Goal: Task Accomplishment & Management: Manage account settings

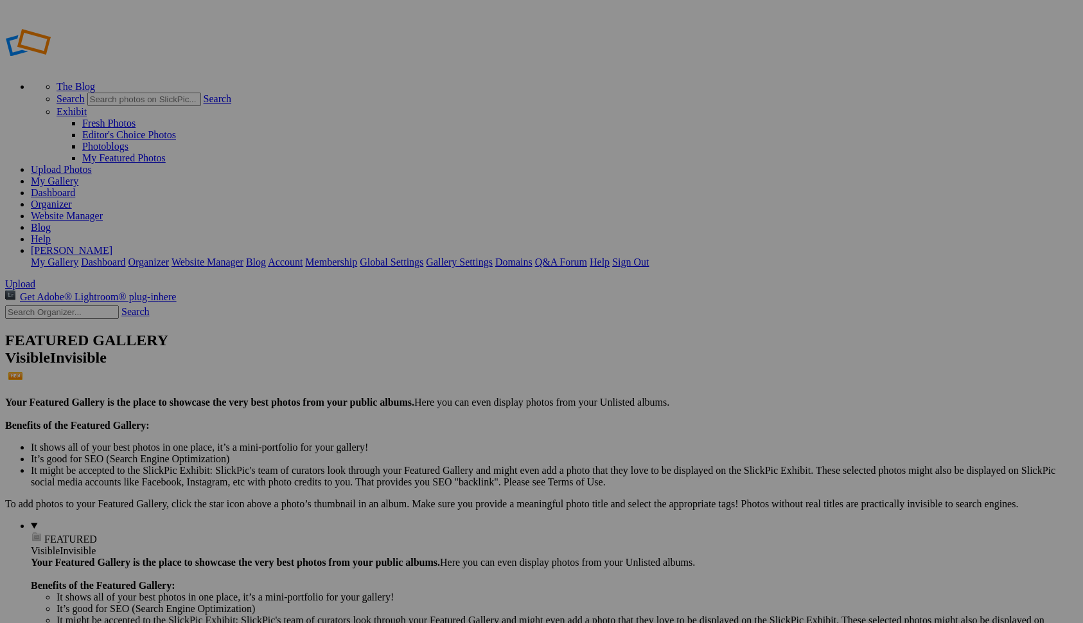
type input "Ressource"
click at [427, 376] on span "Create" at bounding box center [413, 381] width 27 height 11
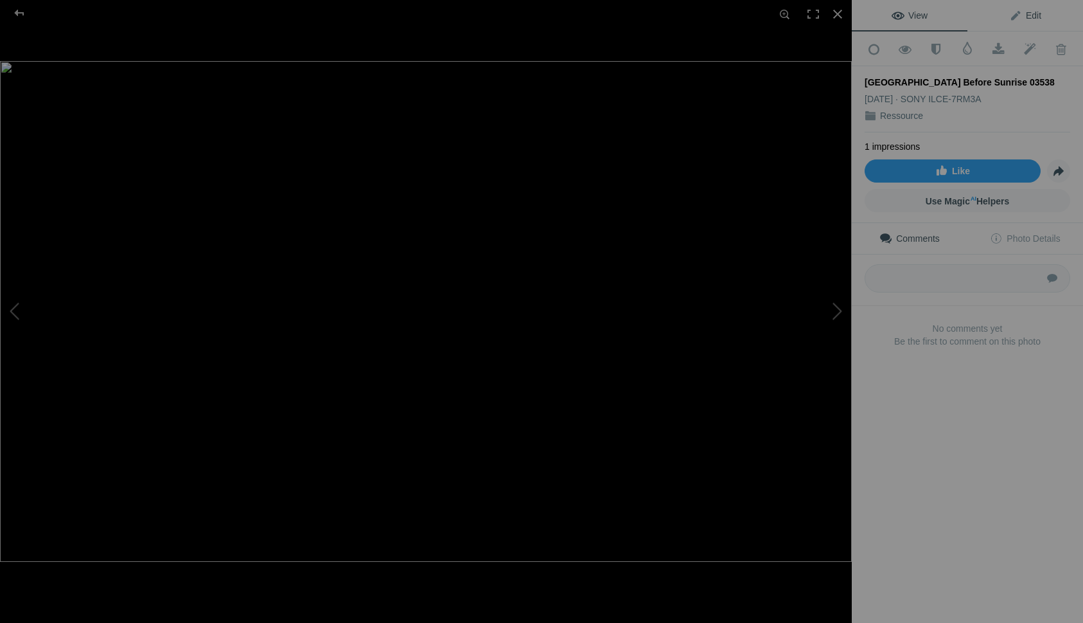
click at [1029, 21] on link "Edit" at bounding box center [1026, 15] width 116 height 31
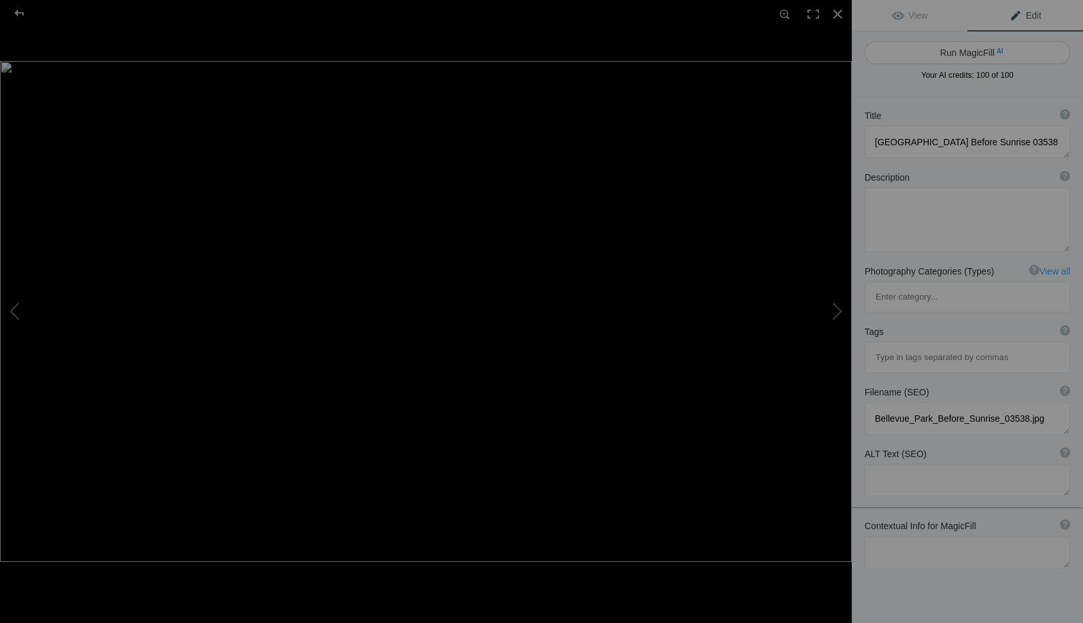
click at [957, 54] on button "Run MagicFill AI" at bounding box center [968, 52] width 206 height 23
type textarea "Bellevue Park at Dawn: A Serene Urban Landscape"
type textarea "Experience the tranquil beauty of Bellevue Park just before sunrise. This capti…"
type textarea "bellevue-park-dawn-urban-landscape.jpg"
type textarea "Bellevue Park before sunrise, featuring a city skyline reflected in the water, …"
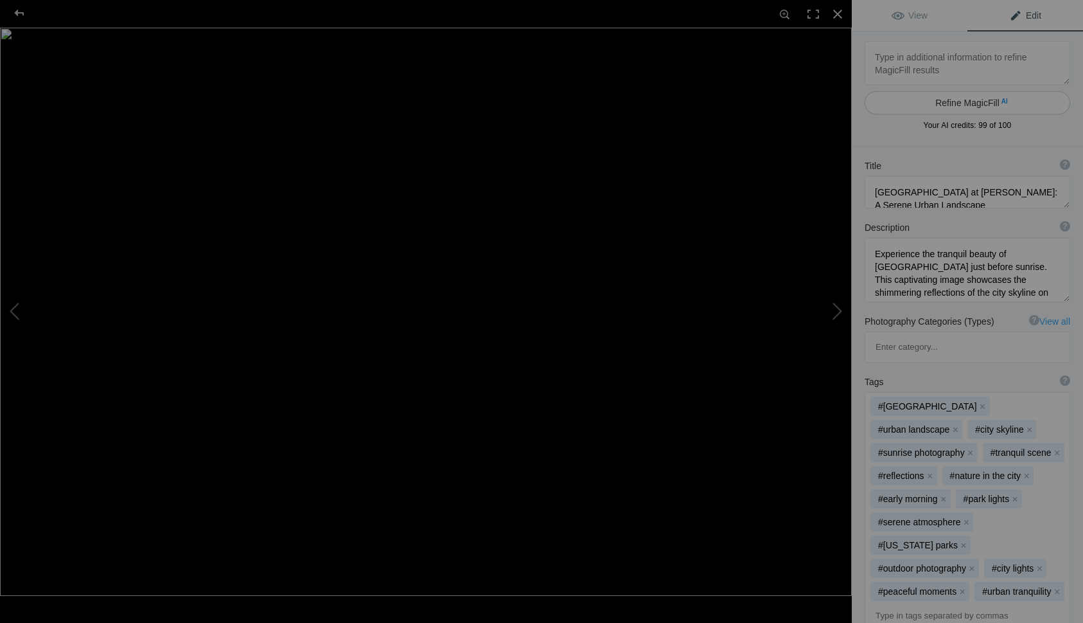
click at [962, 99] on button "Refine MagicFill AI" at bounding box center [968, 102] width 206 height 23
type textarea "Blue Hour in the Emerald City 03655"
type textarea "Blue_Hour_in_the_Emerald_City_03655.jpg"
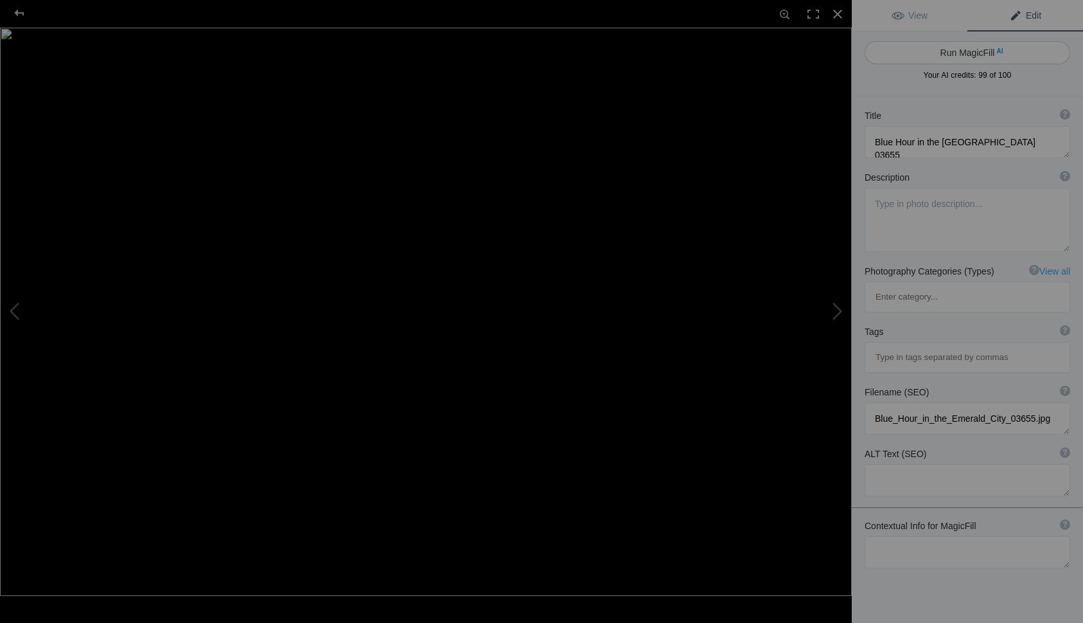
click at [960, 55] on button "Run MagicFill AI" at bounding box center [968, 52] width 206 height 23
type textarea "Seattle Skyline at Blue Hour with Space Needle and Ferris Wheel"
type textarea "Experience the stunning Seattle skyline during the enchanting blue hour, where …"
type textarea "seattle-skyline-blue-hour.jpg"
type textarea "A panoramic view of the Seattle skyline at blue hour, featuring the Space Needl…"
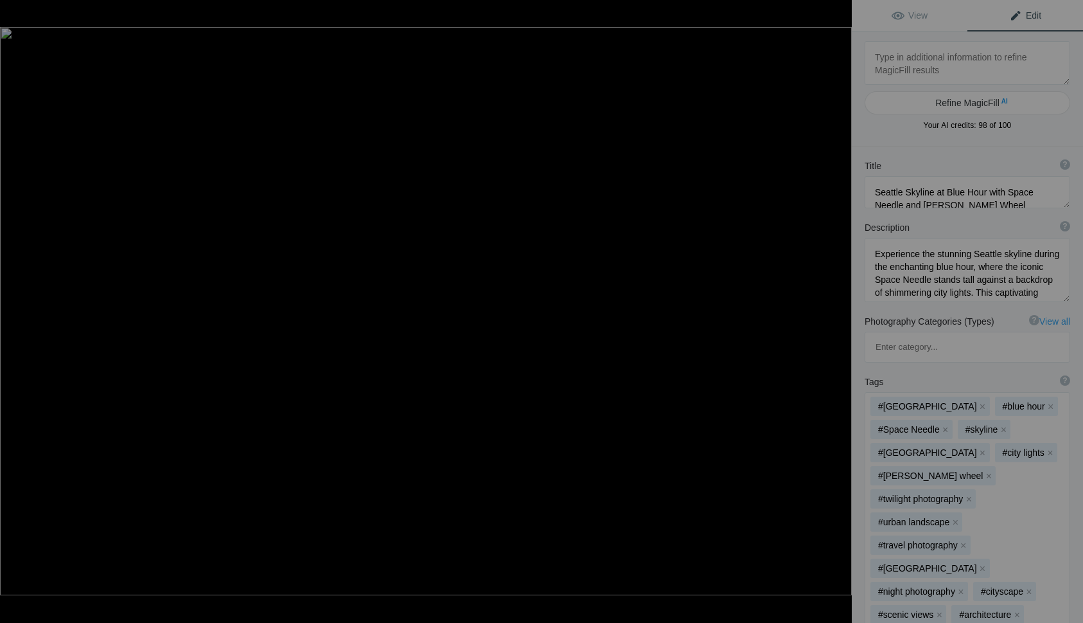
type textarea "Des Moines Marina, WA 03813"
type textarea "Des_Moines_Marina,_WA_03813.jpg"
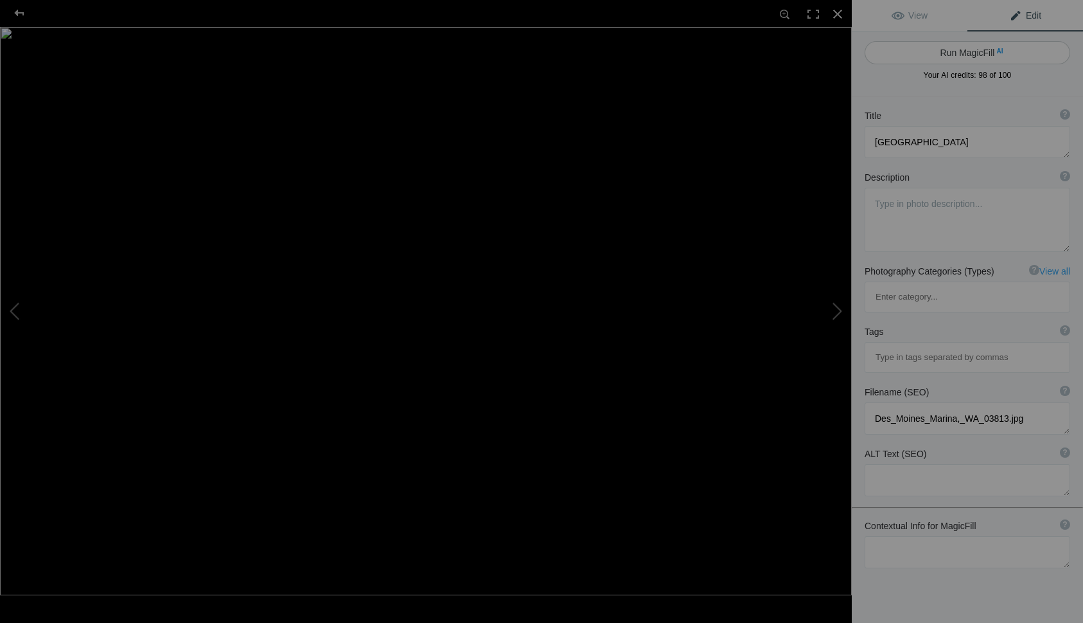
click at [966, 55] on button "Run MagicFill AI" at bounding box center [968, 52] width 206 height 23
type textarea "Stunning Sunset at Des Moines Marina, WA"
type textarea "Experience the breathtaking beauty of a sunset at Des Moines Marina, Washington…"
type textarea "des-moines-marina-sunset.jpg"
type textarea "A sailboat on the water at Des Moines Marina, Washington, during a stunning sun…"
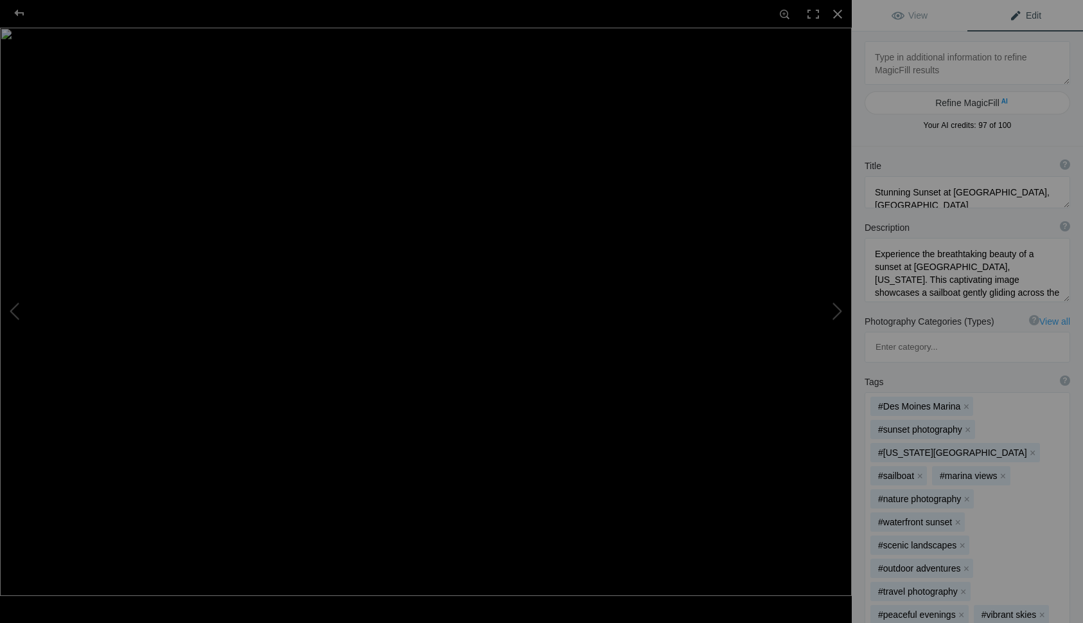
type textarea "Early Seattle from Jose Rizal Bridge 03474"
type textarea "Early_Seattle_from_Jose_Rizal_Bridge_03474.jpg"
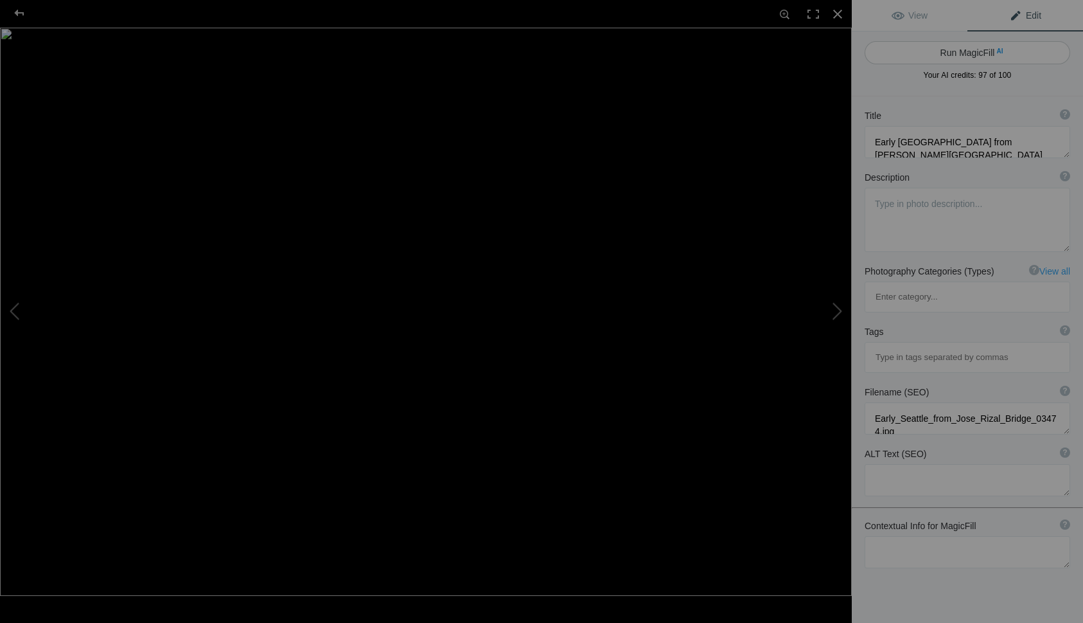
click at [951, 48] on button "Run MagicFill AI" at bounding box center [968, 52] width 206 height 23
type textarea "Stunning Night View of Seattle Skyline from Jose Rizal Bridge"
type textarea "Experience the breathtaking beauty of Seattle's skyline captured from the Jose …"
type textarea "seattle-skyline-night-view-jose-rizal-bridge.jpg"
type textarea "Night view of Seattle skyline from Jose Rizal Bridge, showcasing city lights an…"
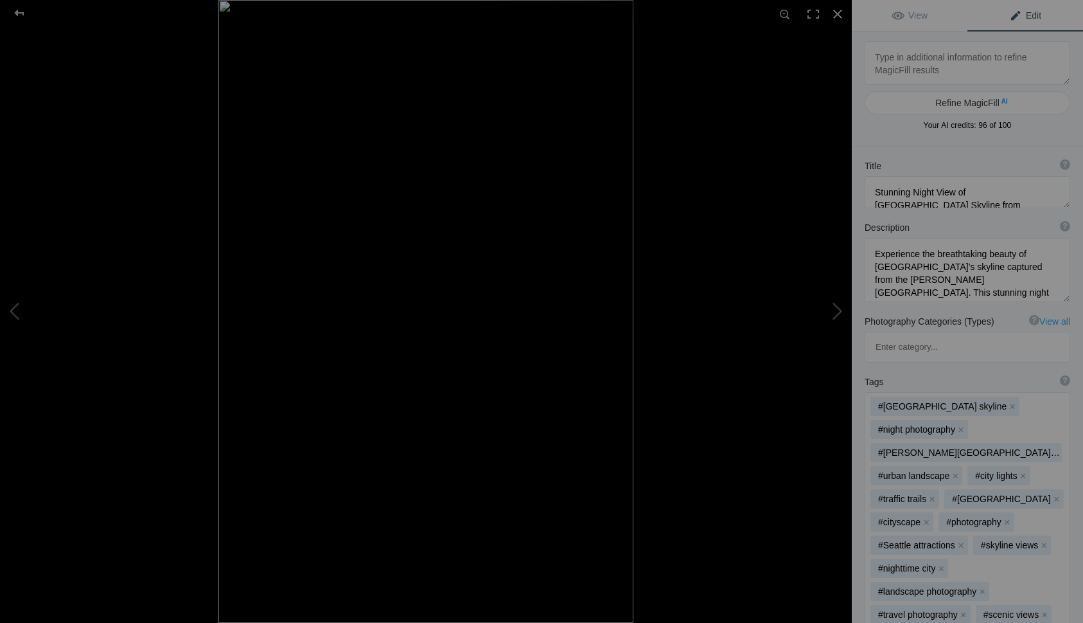
type textarea "Fifth Avenue Seattle 03921"
type textarea "Fifth_Avenue_Seattle_03921.jpg"
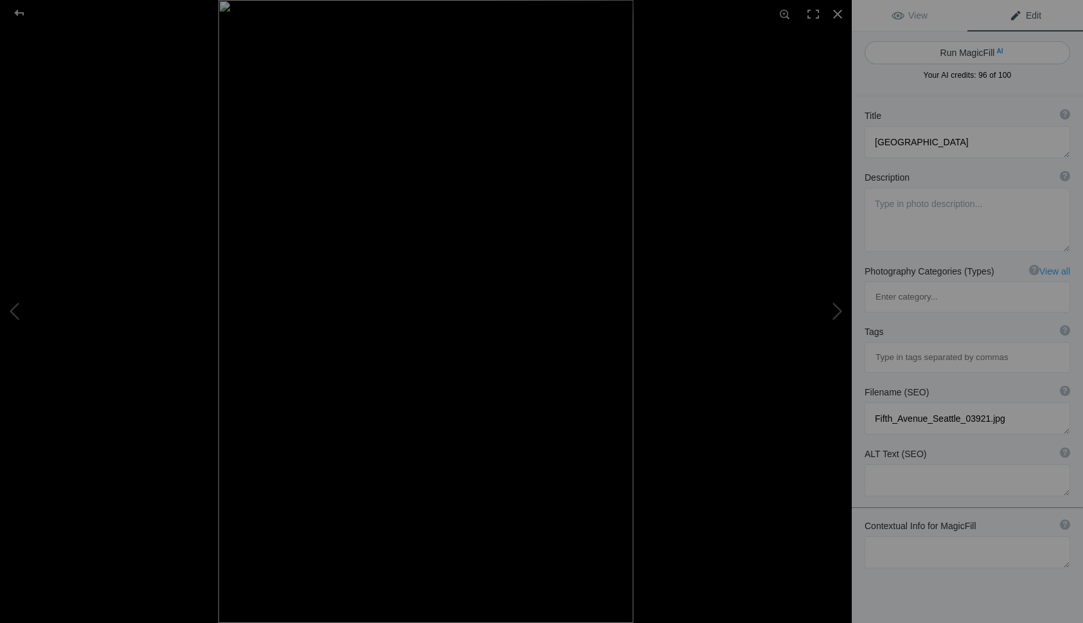
click at [950, 53] on button "Run MagicFill AI" at bounding box center [968, 52] width 206 height 23
type textarea "Fifth Avenue Theatre in Seattle at Dusk"
type textarea "The Fifth Avenue Theatre, a historic landmark in Seattle, stands illuminated ag…"
type textarea "fifth-avenue-theatre-seattle-dusk.jpg"
type textarea "The illuminated facade of the Fifth Avenue Theatre in Seattle at dusk, showcasi…"
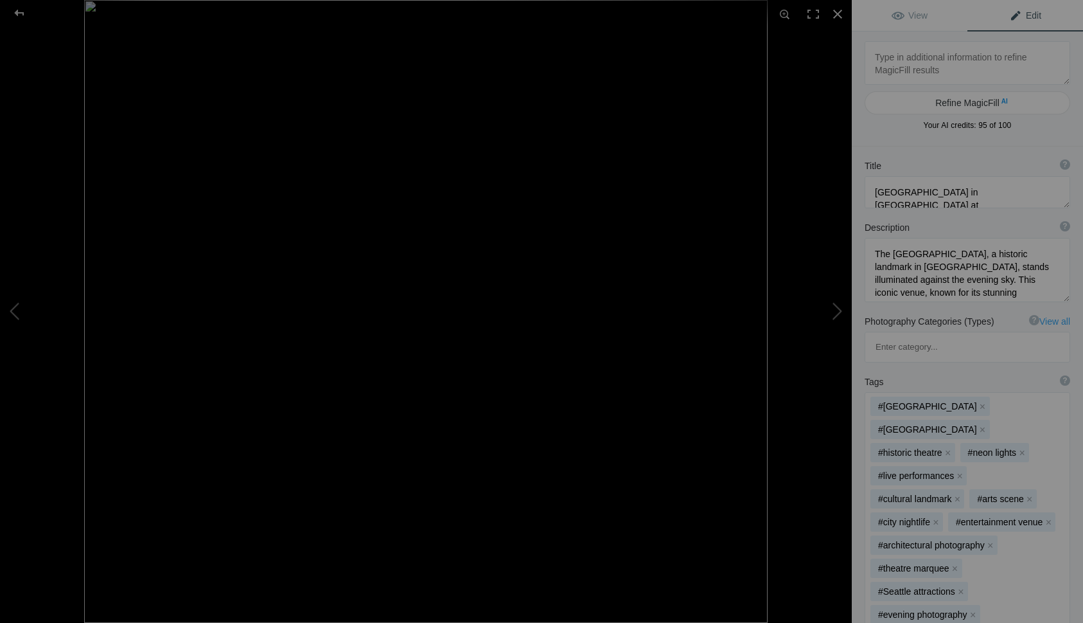
type textarea "frame-in-frame 03659"
type textarea "frame-in-frame_03659.jpg"
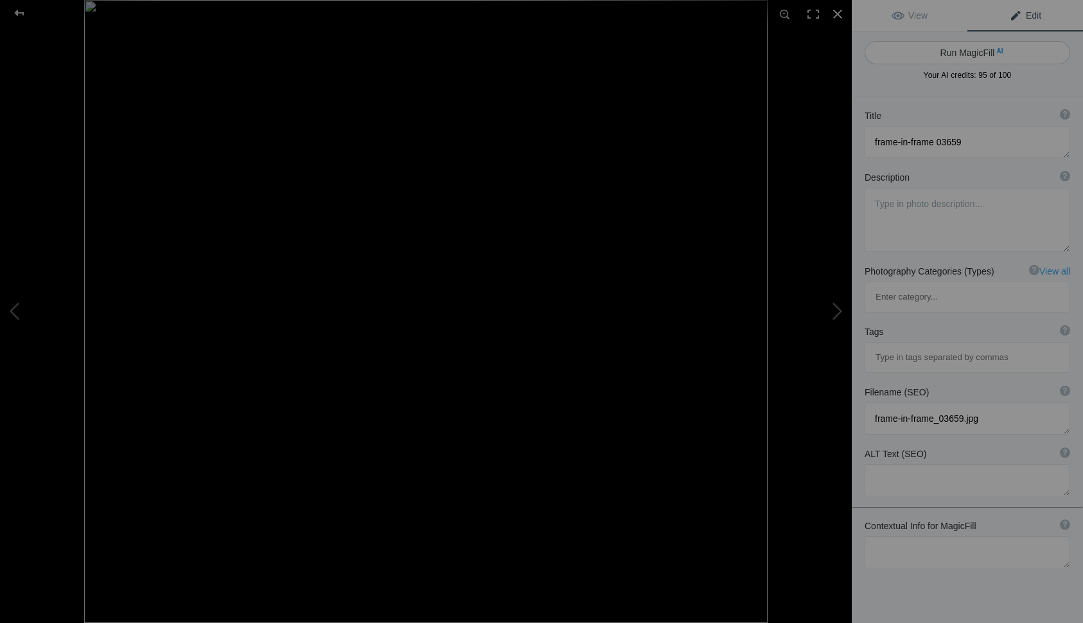
click at [937, 53] on button "Run MagicFill AI" at bounding box center [968, 52] width 206 height 23
type textarea "Seattle Skyline Framed by Sculpture at Dusk"
type textarea "This captivating image showcases the iconic Seattle skyline beautifully framed …"
type textarea "seattle-skyline-framed-sculpture-dusk.jpg"
type textarea "A view of the Seattle skyline framed by a modern sculpture at dusk, featuring t…"
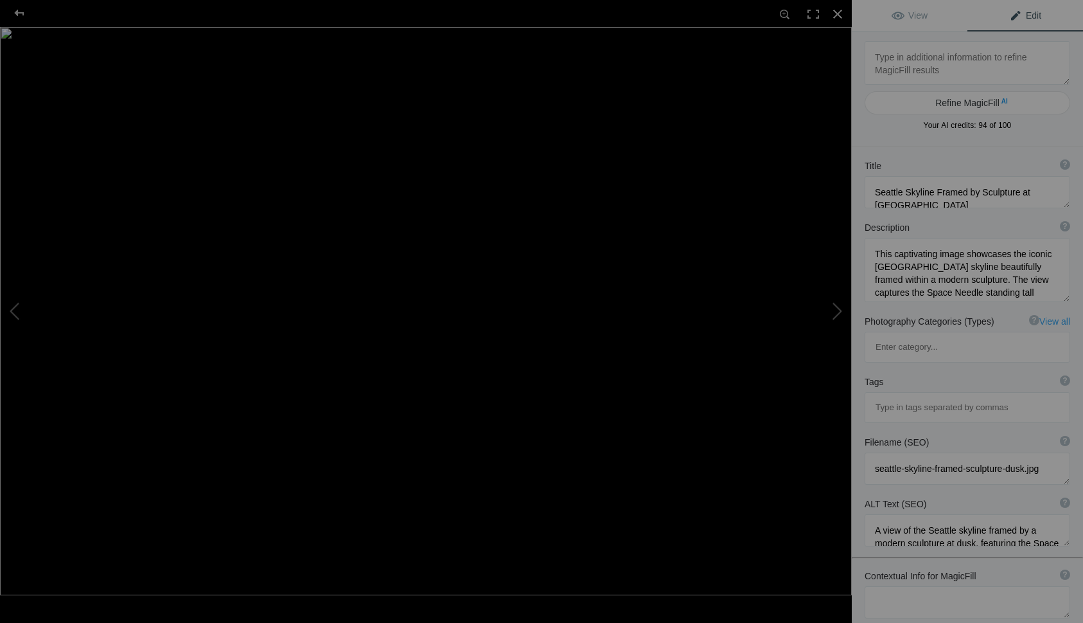
type textarea "Fremont Troll 01778"
type textarea "Fremont_Troll_01778.jpg"
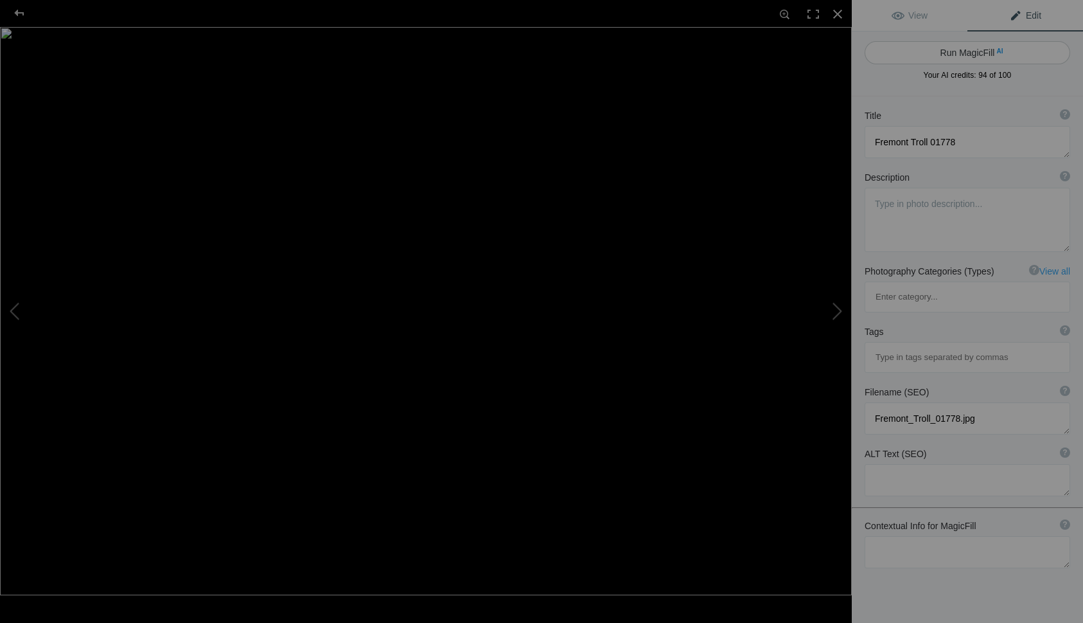
click at [967, 53] on button "Run MagicFill AI" at bounding box center [968, 52] width 206 height 23
type textarea "Fremont Troll Sculpture Under Aurora Bridge in Seattle"
type textarea "Discover the iconic Fremont Troll, a massive concrete sculpture nestled beneath…"
type textarea "fremont-troll-sculpture-seattle.jpg"
type textarea "A large concrete sculpture of the Fremont Troll located under the Aurora Bridge…"
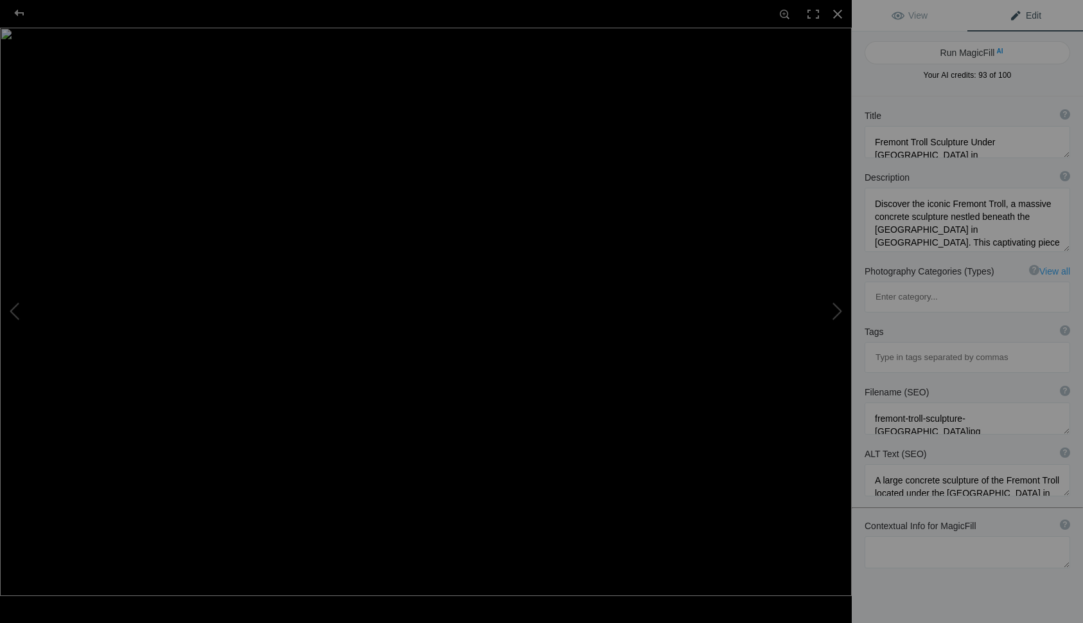
type textarea "Gas Works Park 01840"
type textarea "Gas_Works_Park_01840.jpg"
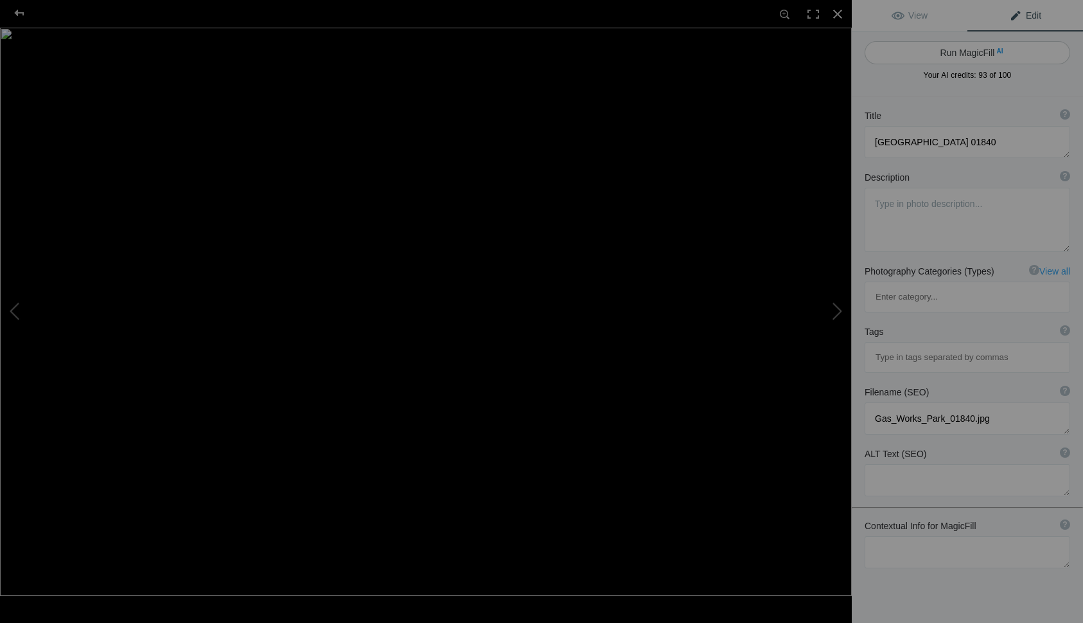
click at [956, 51] on button "Run MagicFill AI" at bounding box center [968, 52] width 206 height 23
type textarea "Historic Gas Works Park Industrial Structures in Seattle"
type textarea "Discover the striking industrial architecture of Gas Works Park in Seattle. Thi…"
type textarea "gas-works-park-industrial-structures.jpg"
type textarea "Industrial structures at Gas Works Park in Seattle, featuring rust-colored smok…"
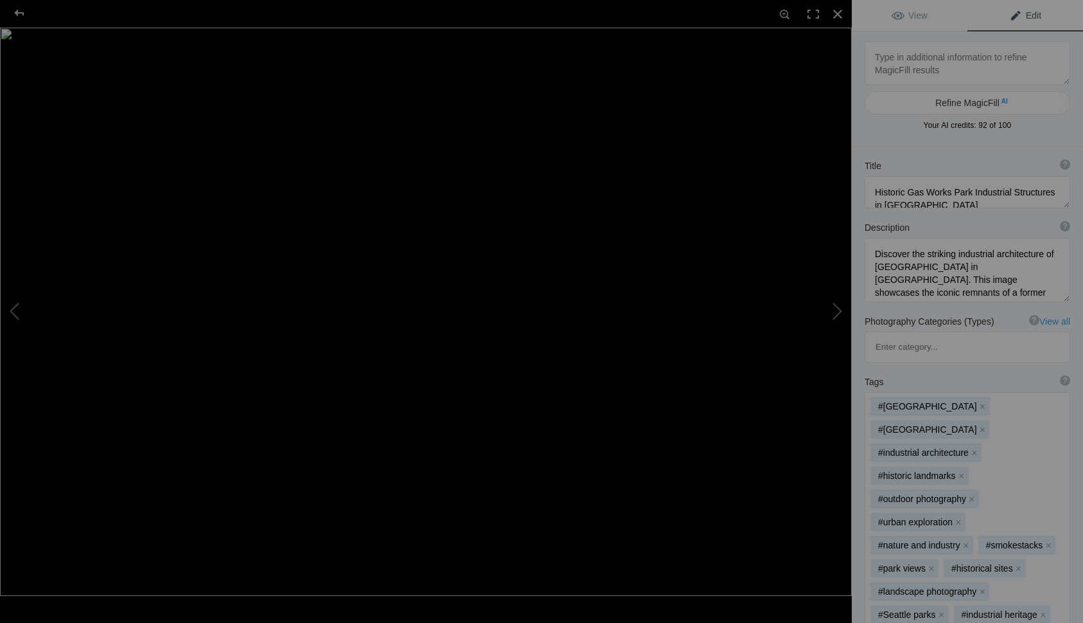
type textarea "Gateway to Gig Harbor - Tacoma Narrows Bridges"
type textarea "Gateway_to_Gig_Harbor_-_Tacoma_Narrows_Bridges.jpg"
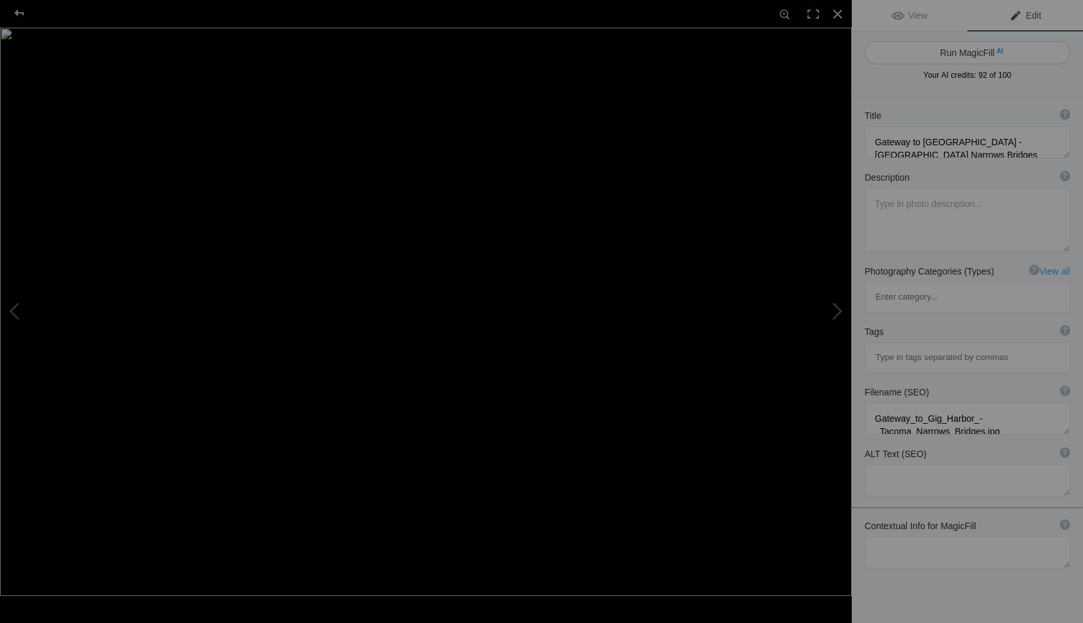
click at [964, 51] on button "Run MagicFill AI" at bounding box center [968, 52] width 206 height 23
type textarea "Tacoma Narrows Bridges at Dusk - Gateway to Gig Harbor"
type textarea "Experience the stunning beauty of the Tacoma Narrows Bridges as they stand maje…"
type textarea "tacoma-narrows-bridges-dusk.jpg"
type textarea "A view of the Tacoma Narrows Bridges at dusk, with vehicle light trails and a c…"
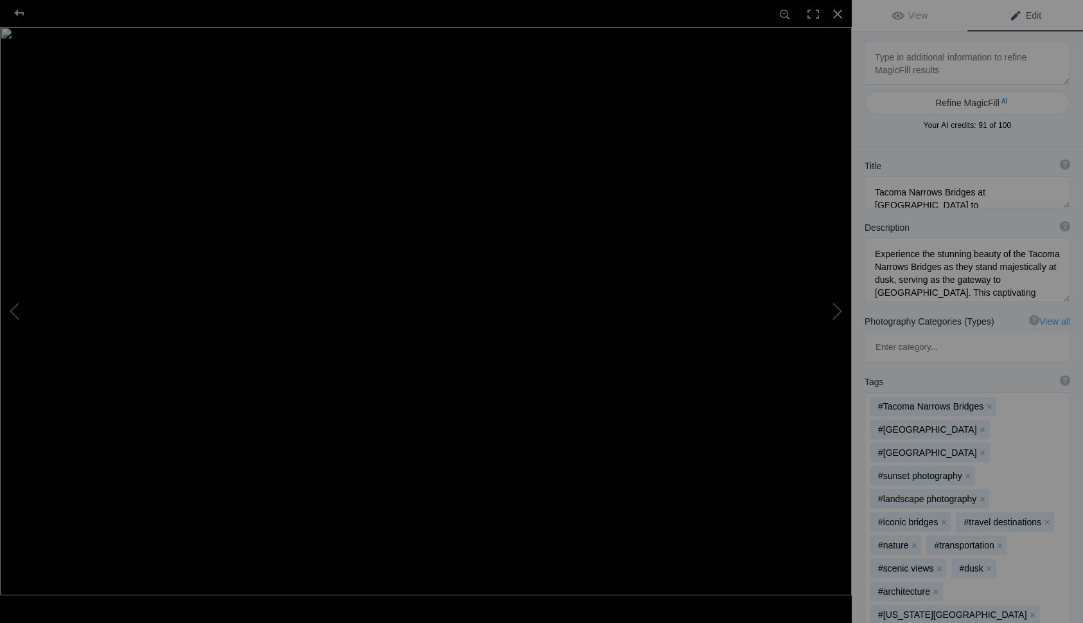
type textarea "Goat Island Mountain - Heading to Sunrise"
type textarea "Goat_Island_Mountain_-_Heading_to_Sunrise.jpg"
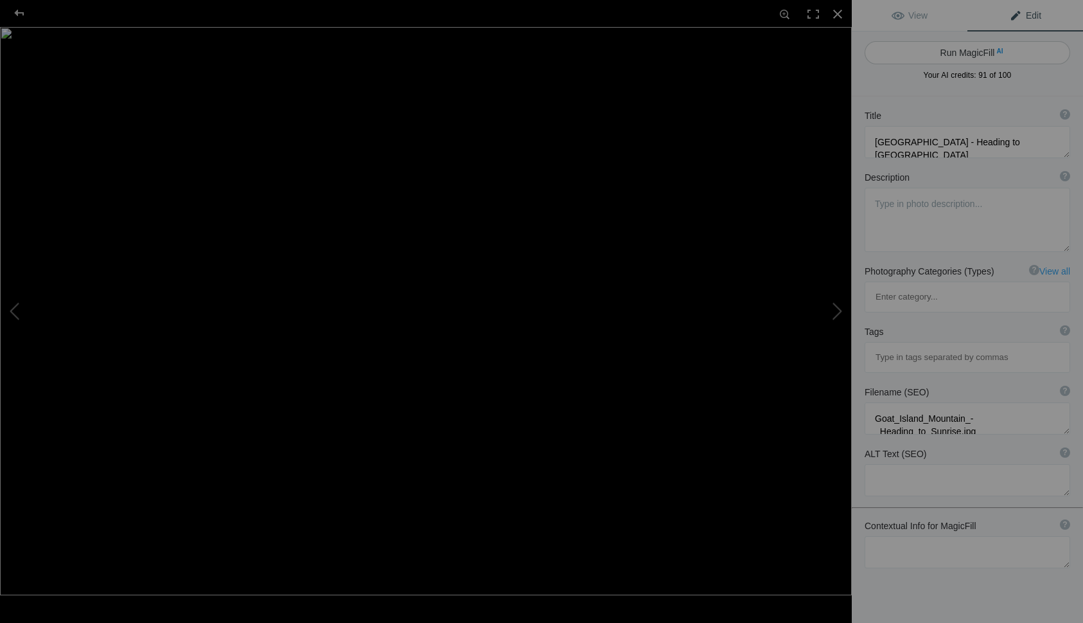
click at [958, 52] on button "Run MagicFill AI" at bounding box center [968, 52] width 206 height 23
type textarea "Goat Island Mountain at Sunrise: A Majestic View"
type textarea "Experience the breathtaking beauty of Goat Island Mountain as the sun rises ove…"
type textarea "goat-island-mountain-sunrise.jpg"
type textarea "A scenic view of Goat Island Mountain at sunrise, featuring a lush meadow surro…"
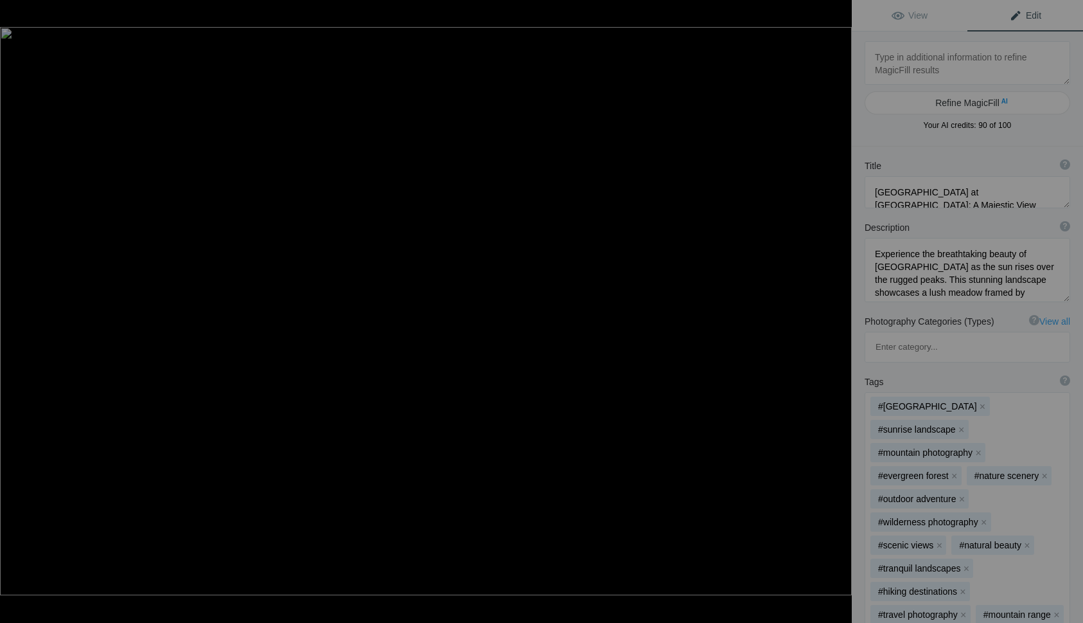
type textarea "Golden Hour in the Emerald City 05094"
type textarea "Golden_Hour_in_the_Emerald_City_05094.jpg"
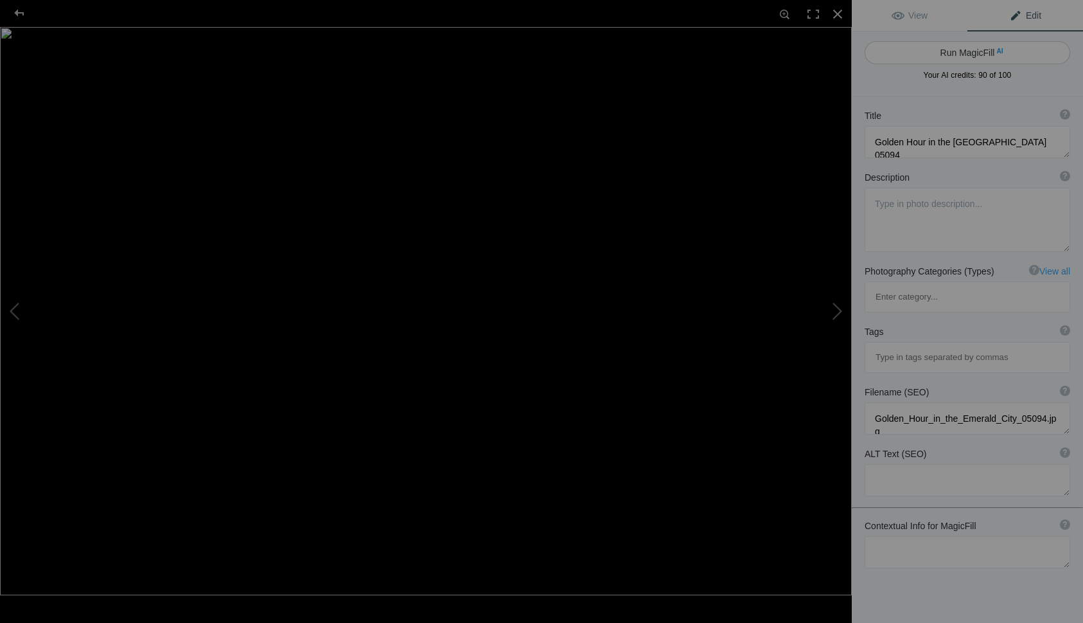
click at [959, 51] on button "Run MagicFill AI" at bounding box center [968, 52] width 206 height 23
type textarea "Seattle Skyline at Golden Hour"
type textarea "Experience the breathtaking beauty of Seattle during the golden hour, where the…"
type textarea "seattle-skyline-golden-hour.jpg"
type textarea "A stunning view of Seattle's skyline during golden hour, featuring the Space Ne…"
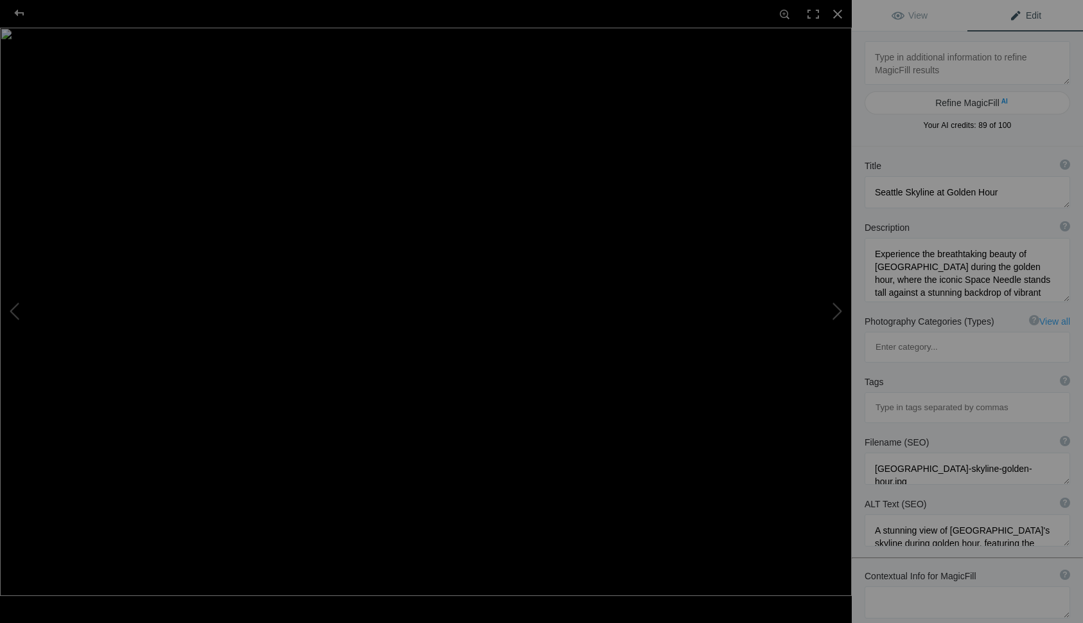
type textarea "Issaquah Depot 03672"
type textarea "Issaquah_Depot_03672.jpg"
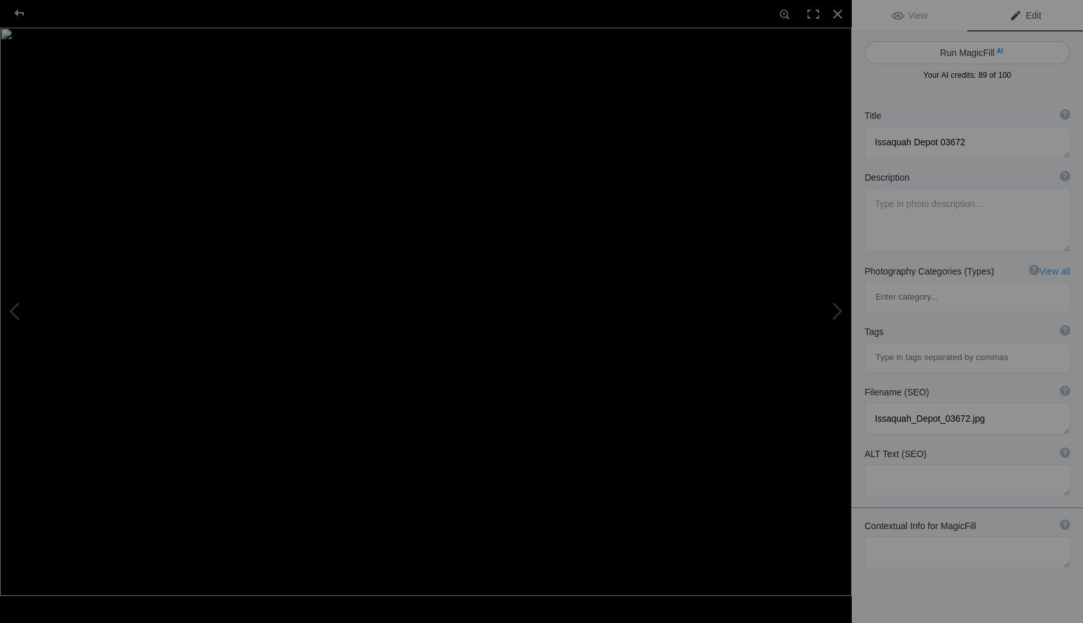
click at [949, 48] on button "Run MagicFill AI" at bounding box center [968, 52] width 206 height 23
type textarea "Historic [GEOGRAPHIC_DATA] at [GEOGRAPHIC_DATA]"
type textarea "The Issaquah Depot, a beautifully preserved historic train station, stands prou…"
type textarea "issaquah-depot-historic-sunset.jpg"
type textarea "Historic Issaquah Depot train station with a sunset backdrop, showcasing its re…"
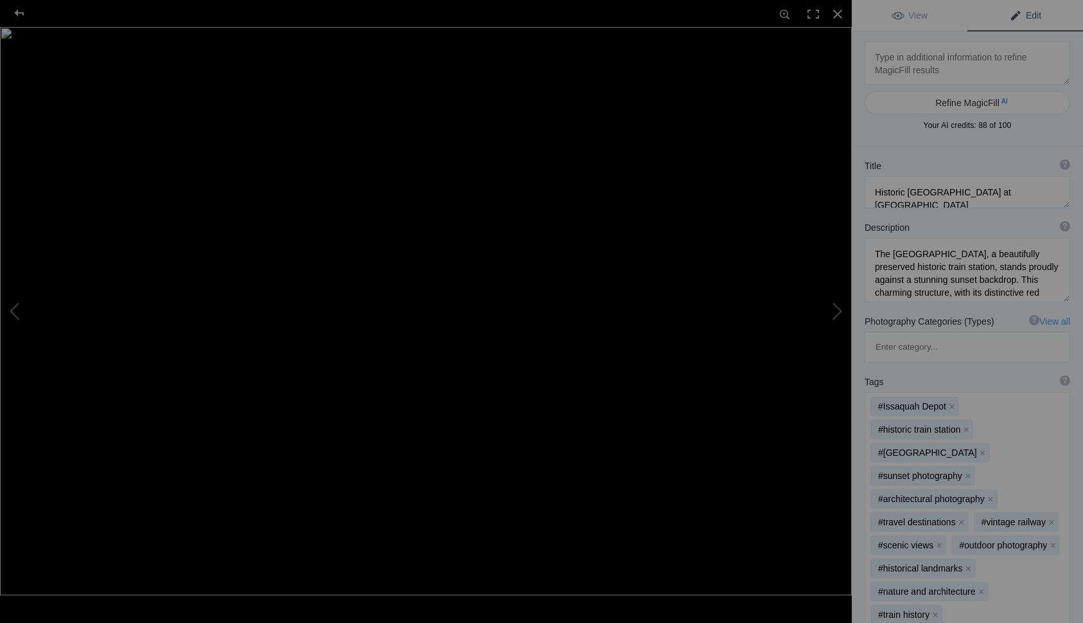
type textarea "Issaquah Shell Station 03693"
type textarea "Issaquah_Shell_Station_03693.jpg"
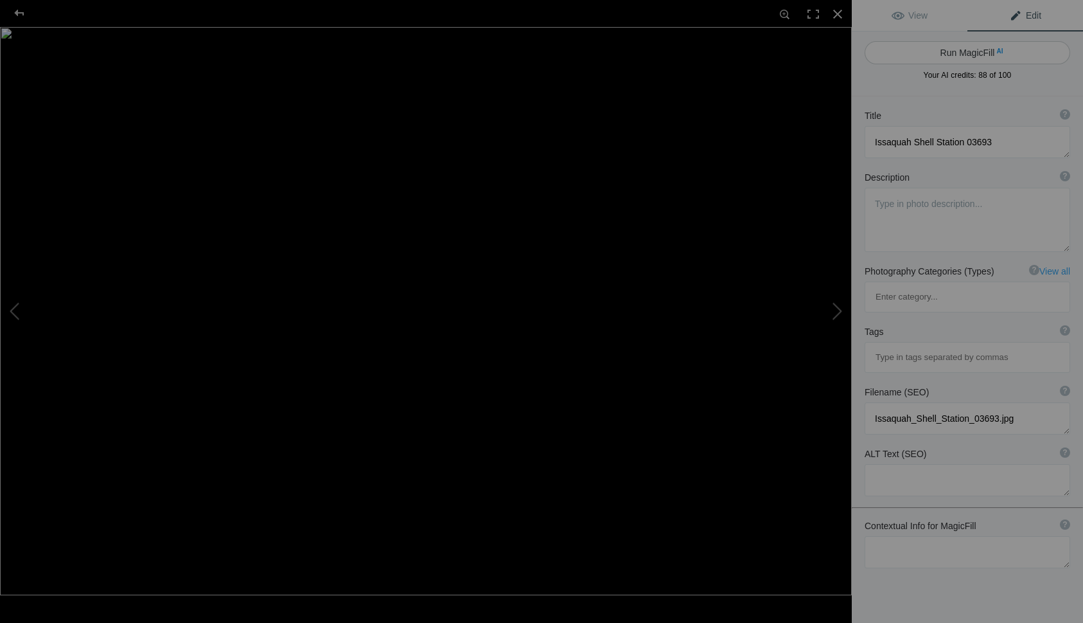
click at [966, 51] on button "Run MagicFill AI" at bounding box center [968, 52] width 206 height 23
type textarea "Historic Issaquah Shell Station with Vintage Gas Pumps"
type textarea "Discover the charm of the historic Issaquah Shell Station, a beautifully preser…"
type textarea "issaquah-shell-station-vintage.jpg"
type textarea "Historic Issaquah Shell Station featuring vintage gas pumps and classic archite…"
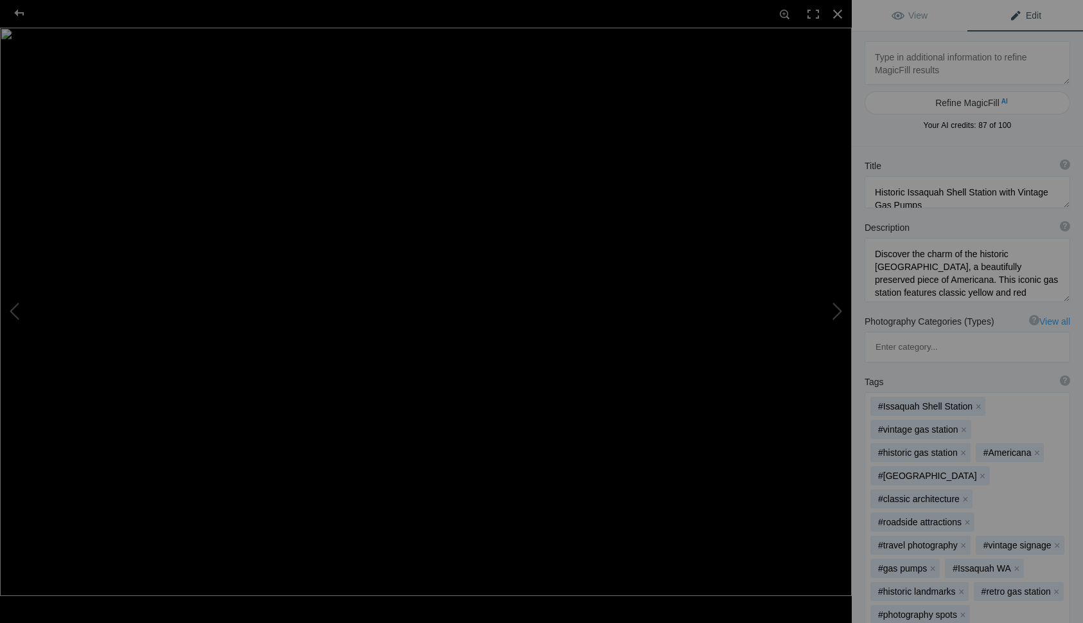
type textarea "Ivar's Acres of Clams 03529"
type textarea "Ivar_s_Acres_of_Clams_03529.jpg"
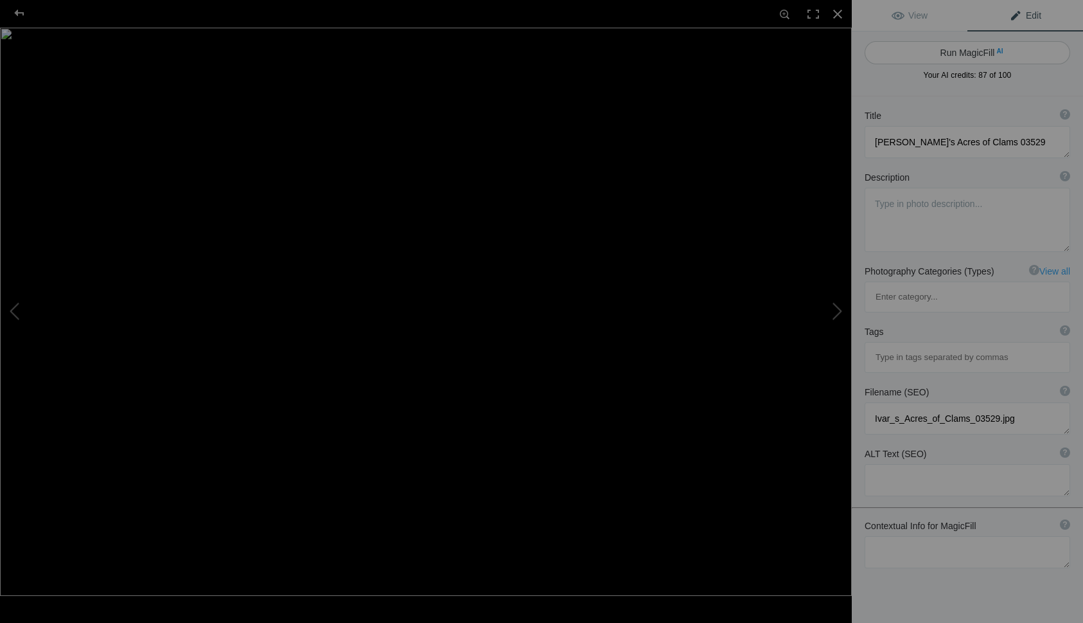
click at [949, 52] on button "Run MagicFill AI" at bounding box center [968, 52] width 206 height 23
type textarea "Ivar's Acres of Clams Restaurant at Sunset"
type textarea "Discover the iconic Ivar's Acres of Clams, a beloved waterfront dining destinat…"
type textarea "ivars-acres-of-clams-restaurant-sunset.jpg"
type textarea "Exterior view of Ivar's Acres of Clams restaurant at sunset, featuring neon sig…"
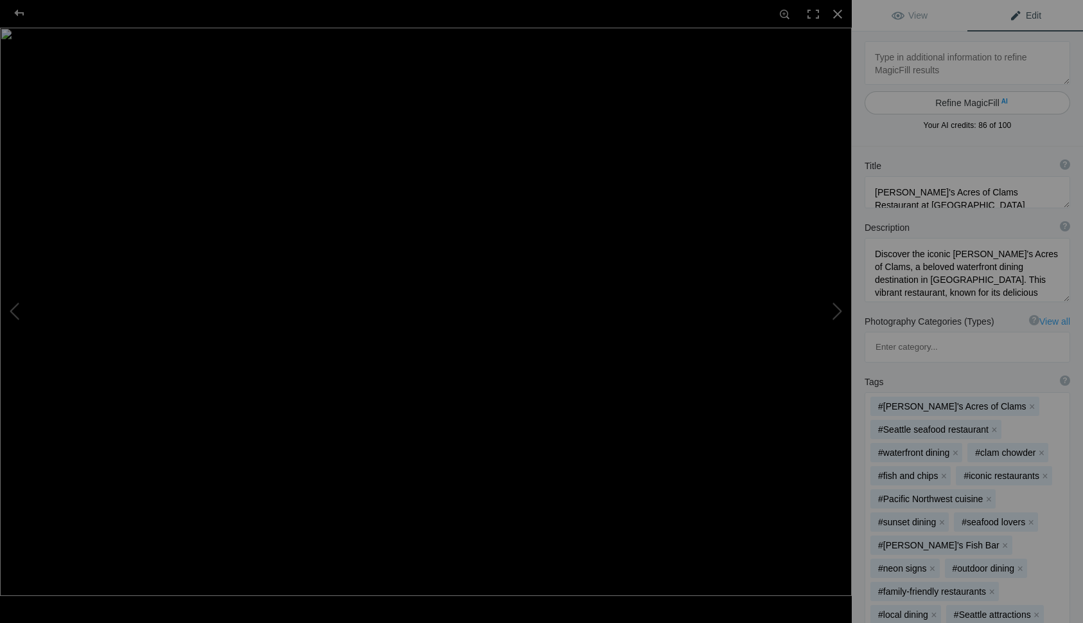
type textarea "Kerry Park, Seattle"
type textarea "Kerry_Park,_Seattle.jpg"
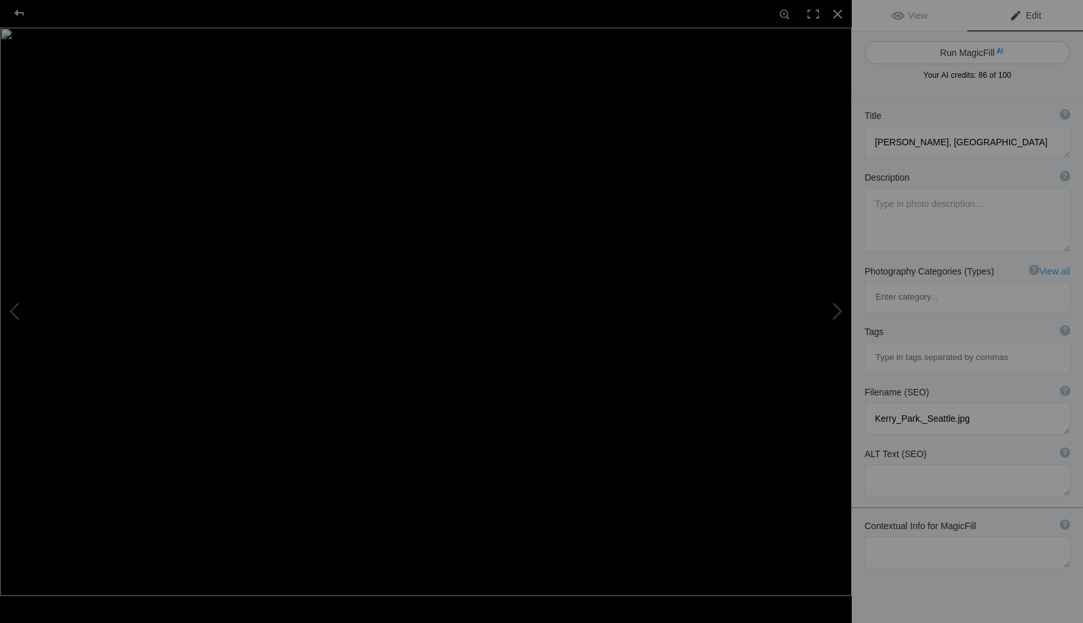
click at [953, 52] on button "Run MagicFill AI" at bounding box center [968, 52] width 206 height 23
type textarea "Stunning View of Seattle from Kerry Park at Sunset"
type textarea "Experience the breathtaking beauty of Seattle from Kerry Park, a popular viewpo…"
type textarea "seattle-kerry-park-sunset.jpg"
type textarea "A panoramic view of Seattle from Kerry Park at sunset, featuring the Space Need…"
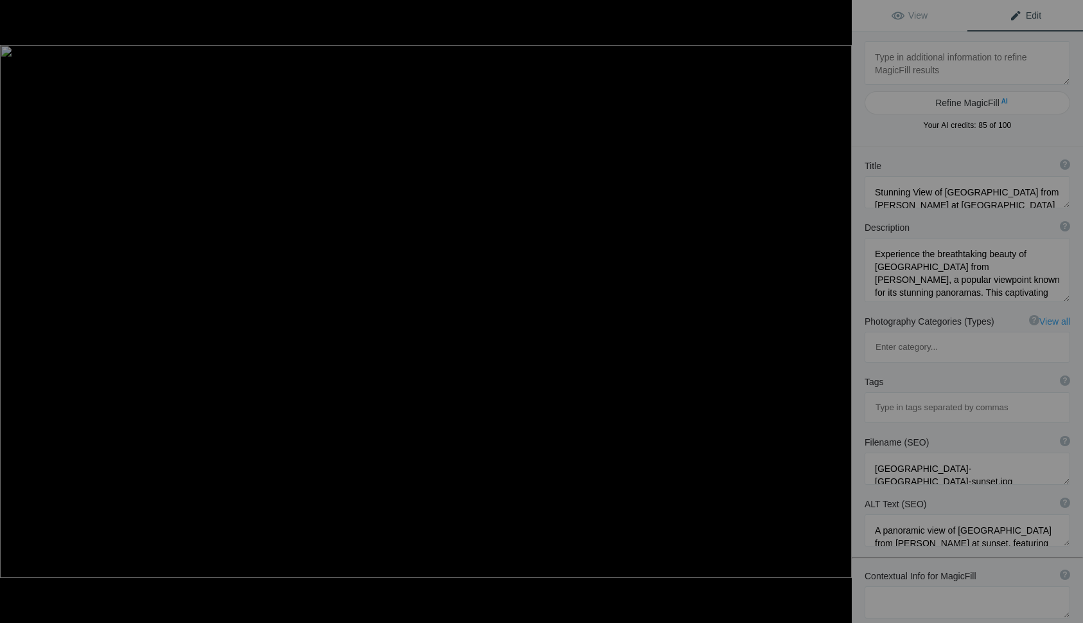
type textarea "Lake Hills Produce Market 03571"
type textarea "Lake_Hills_Produce_Market_03571.jpg"
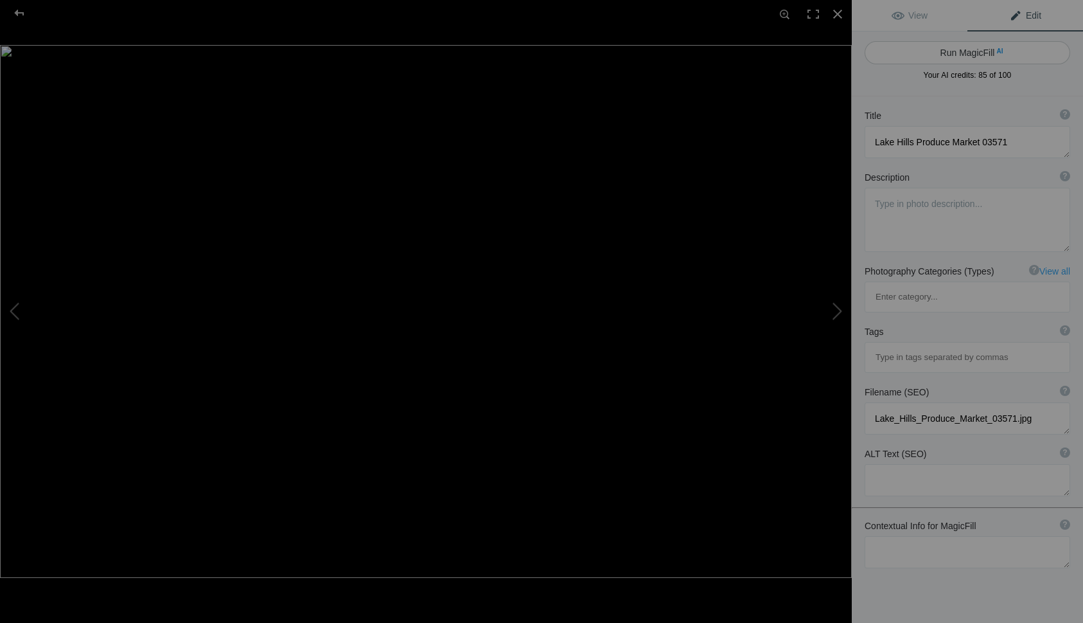
click at [955, 55] on button "Run MagicFill AI" at bounding box center [968, 52] width 206 height 23
type textarea "Lake Hills Produce Market: Fresh Local Goods in a Charming Barn Setting"
type textarea "Discover the Lake Hills Produce Market, a delightful destination for fresh, loc…"
type textarea "lake-hills-produce-market-barn.jpg"
type textarea "A charming red barn at Lake Hills Produce Market, featuring fresh produce and a…"
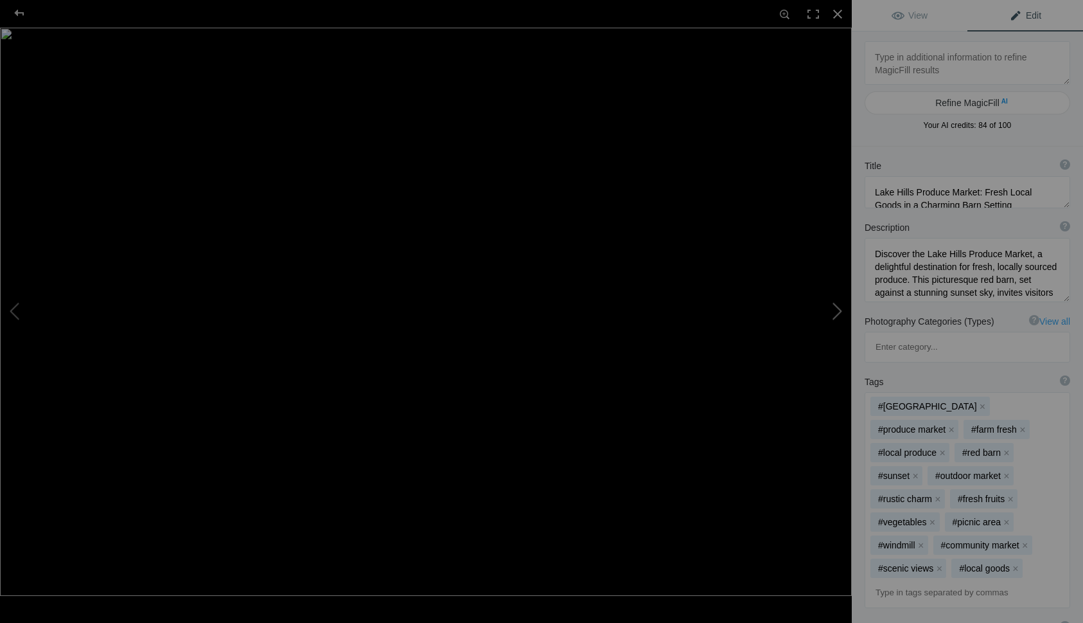
type textarea "Mt Rainier from Sunrise 03090"
type textarea "Mt_Rainier_from_Sunrise_03090.jpg"
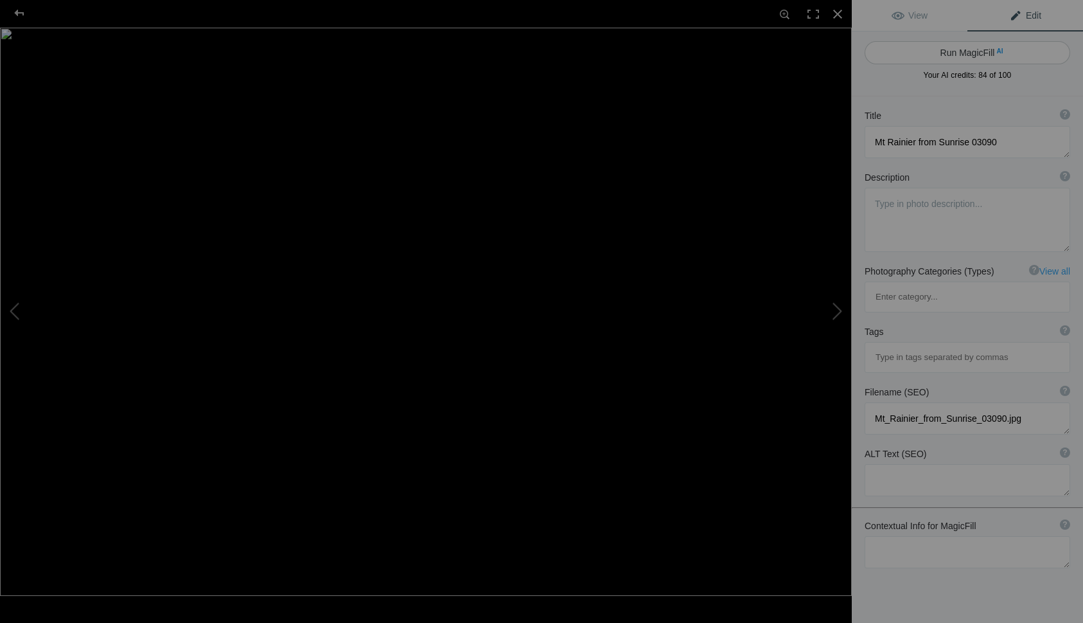
click at [946, 58] on button "Run MagicFill AI" at bounding box center [968, 52] width 206 height 23
type textarea "Majestic Mt. Rainier at [GEOGRAPHIC_DATA]"
type textarea "Experience the breathtaking beauty of Mt. Rainier as the first light of dawn ca…"
type textarea "mt-rainier-sunrise.jpg"
type textarea "A stunning view of Mt. Rainier at sunrise, with golden light illuminating the m…"
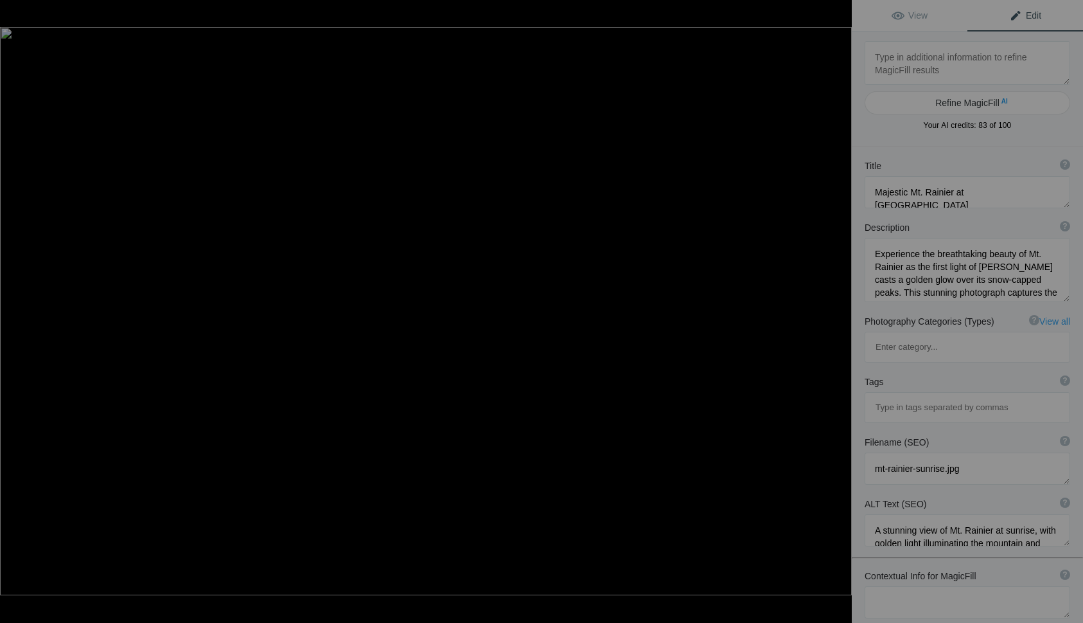
type textarea "Pacific Medical Center 03475"
type textarea "Pacific_Medical_Center_03475.jpg"
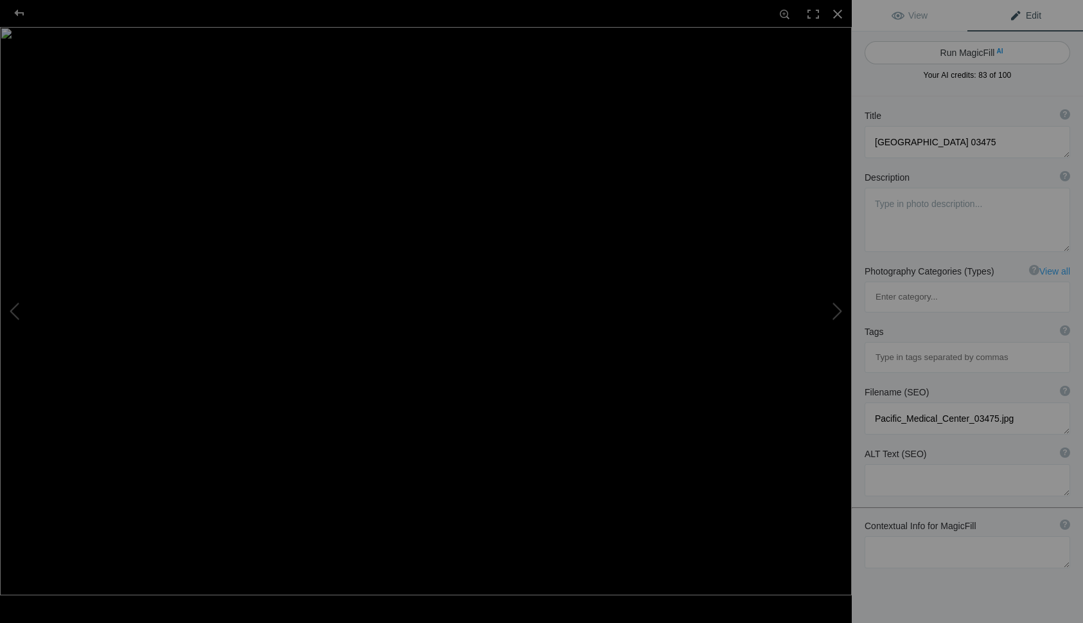
click at [942, 54] on button "Run MagicFill AI" at bounding box center [968, 52] width 206 height 23
type textarea "Stunning Night View of Pacific Medical Center"
type textarea "Experience the breathtaking beauty of the Pacific Medical Center, illuminated a…"
type textarea "pacific-medical-center-night-view.jpg"
type textarea "Night view of the Pacific Medical Center, showcasing its illuminated architectu…"
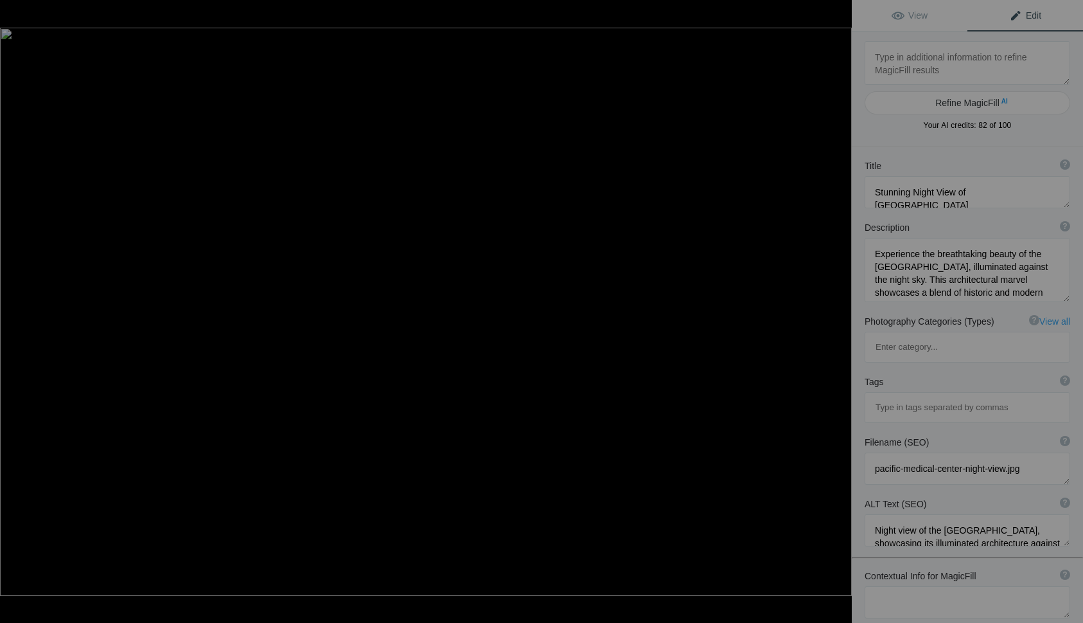
type textarea "Pike Place Market 03955"
type textarea "Pike_Place_Market_03955.jpg"
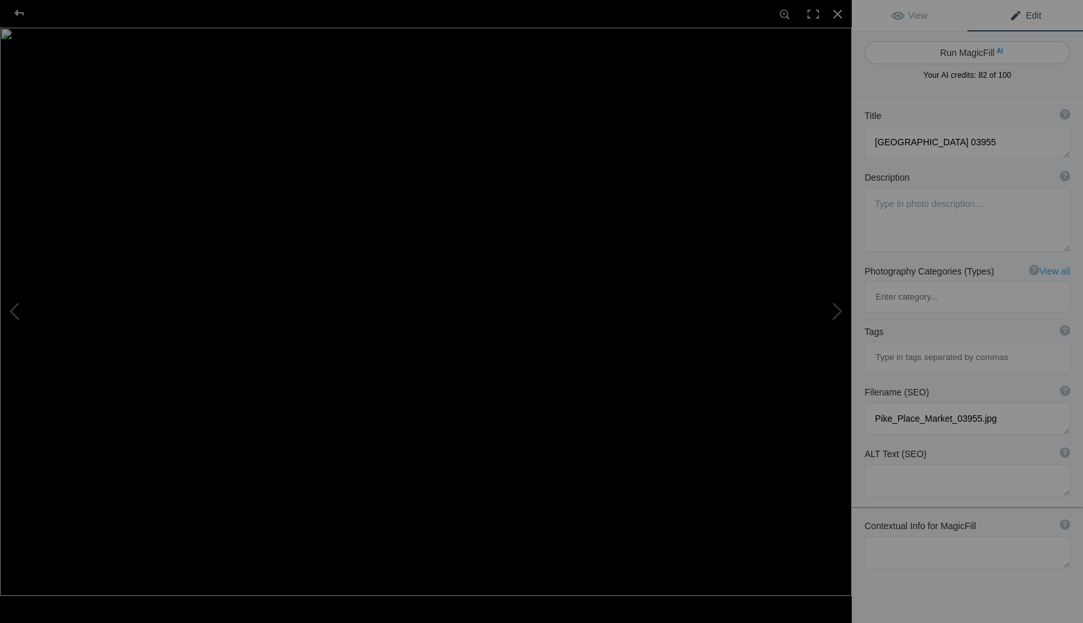
click at [942, 52] on button "Run MagicFill AI" at bounding box center [968, 52] width 206 height 23
type textarea "Vibrant Pike Place Market at Dusk"
type textarea "Experience the lively atmosphere of Pike Place Market, one of Seattle's most ic…"
type textarea "pike-place-market-dusk.jpg"
type textarea "A colorful view of Pike Place Market at dusk, featuring the neon signs of the P…"
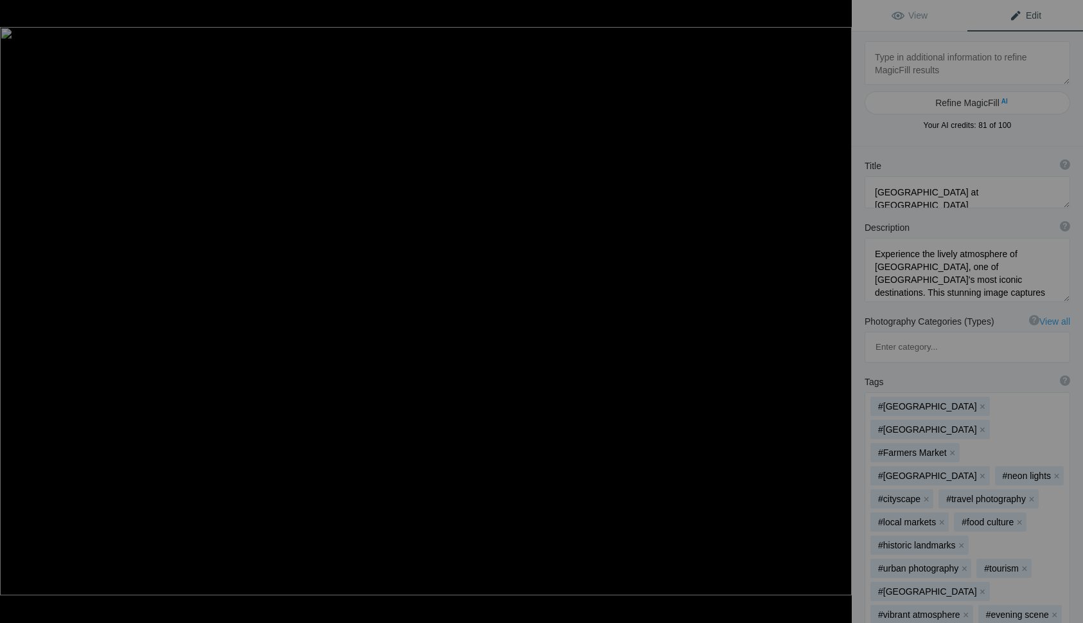
type textarea "Seattle Aquarium 04940"
type textarea "Seattle_Aquarium_04940.jpg"
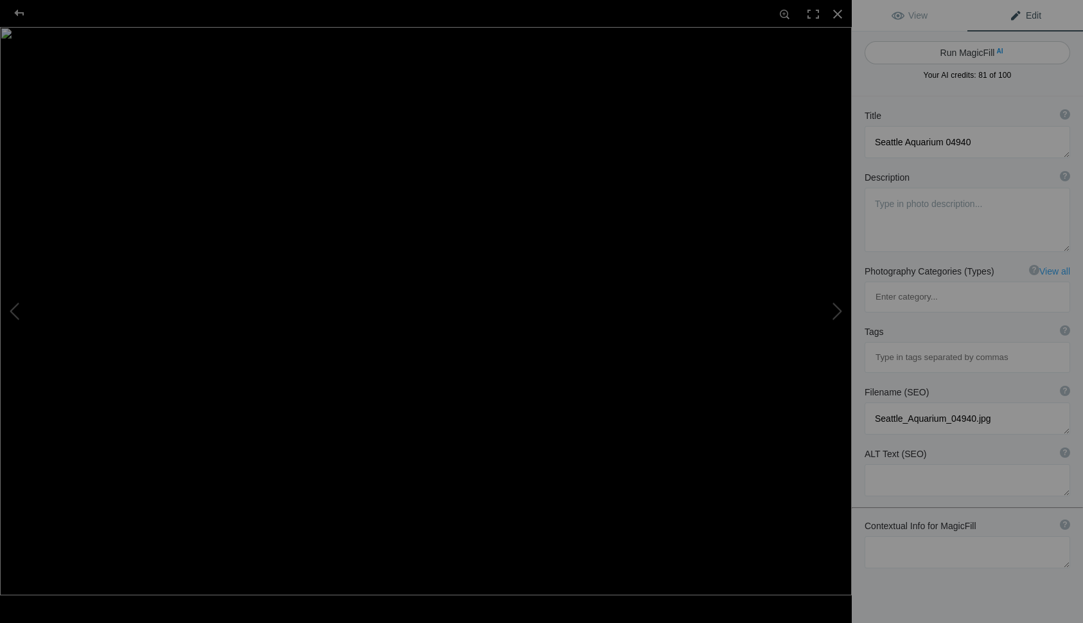
click at [984, 51] on button "Run MagicFill AI" at bounding box center [968, 52] width 206 height 23
type textarea "Seattle Aquarium at Dusk with Ferris Wheel"
type textarea "The Seattle Aquarium, beautifully illuminated at dusk, showcases its stunning a…"
type textarea "seattle-aquarium-dusk-ferris-wheel.jpg"
type textarea "Seattle Aquarium illuminated at dusk with the Great Wheel in the background, sh…"
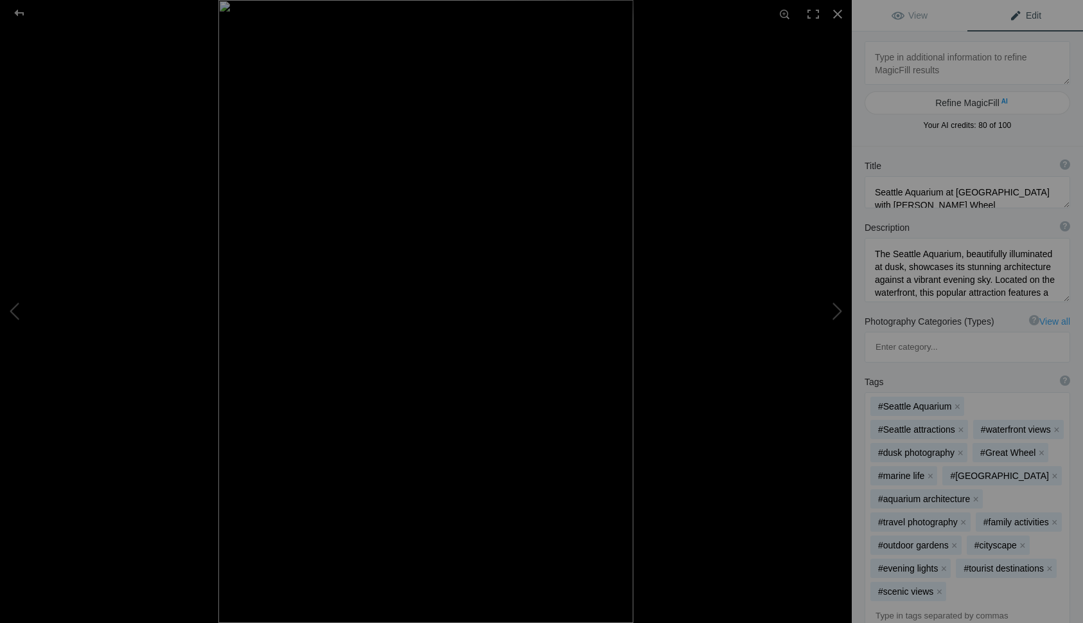
type textarea "Seattle Art Museum 04922"
type textarea "Seattle_Art_Museum_04922.jpg"
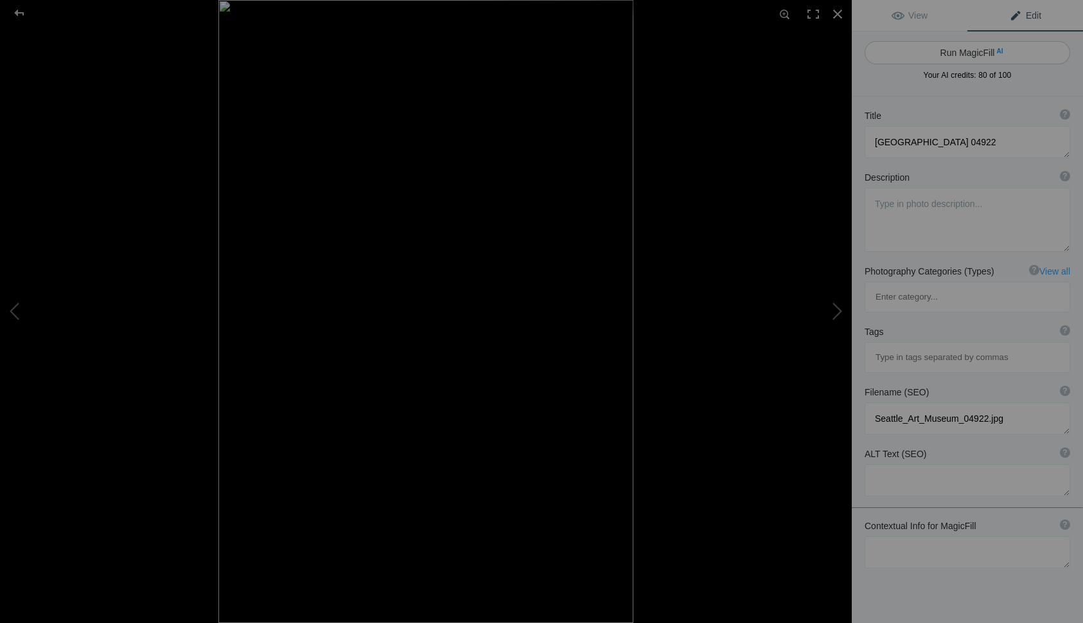
click at [939, 47] on button "Run MagicFill AI" at bounding box center [968, 52] width 206 height 23
type textarea "Iconic Sculpture at Seattle Art Museum Against a Night Sky"
type textarea "This striking image captures the impressive silhouette of a large sculpture out…"
type textarea "seattle-art-museum-sculpture-night.jpg"
type textarea "Large silhouette sculpture in front of Seattle Art Museum at night, showcasing …"
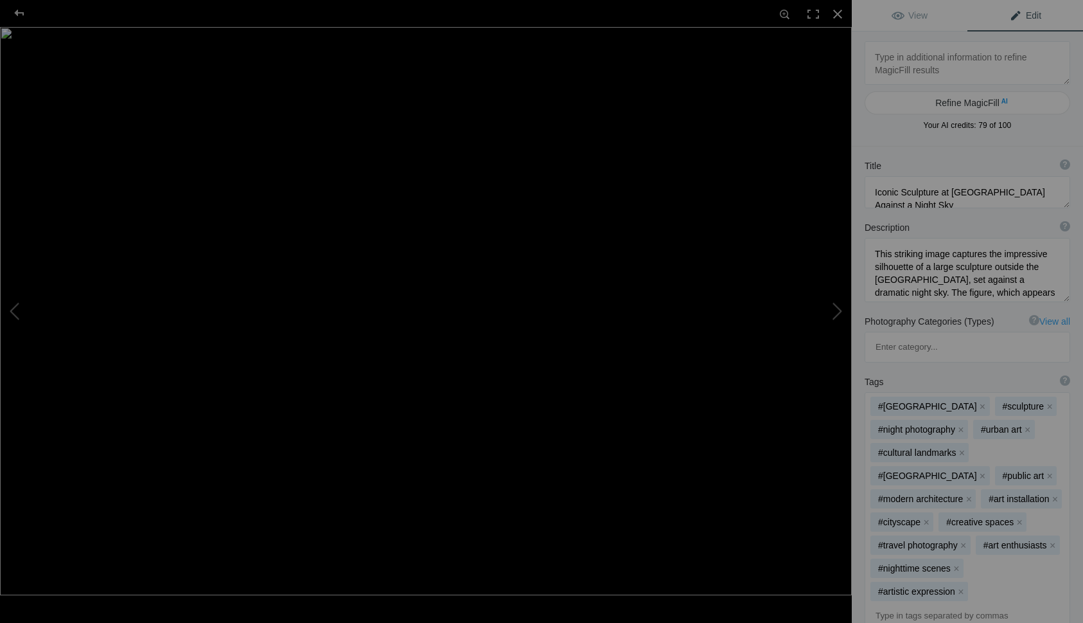
type textarea "Seattle Fairmont Olympic 03925"
type textarea "Seattle_Fairmont_Olympic_03925.jpg"
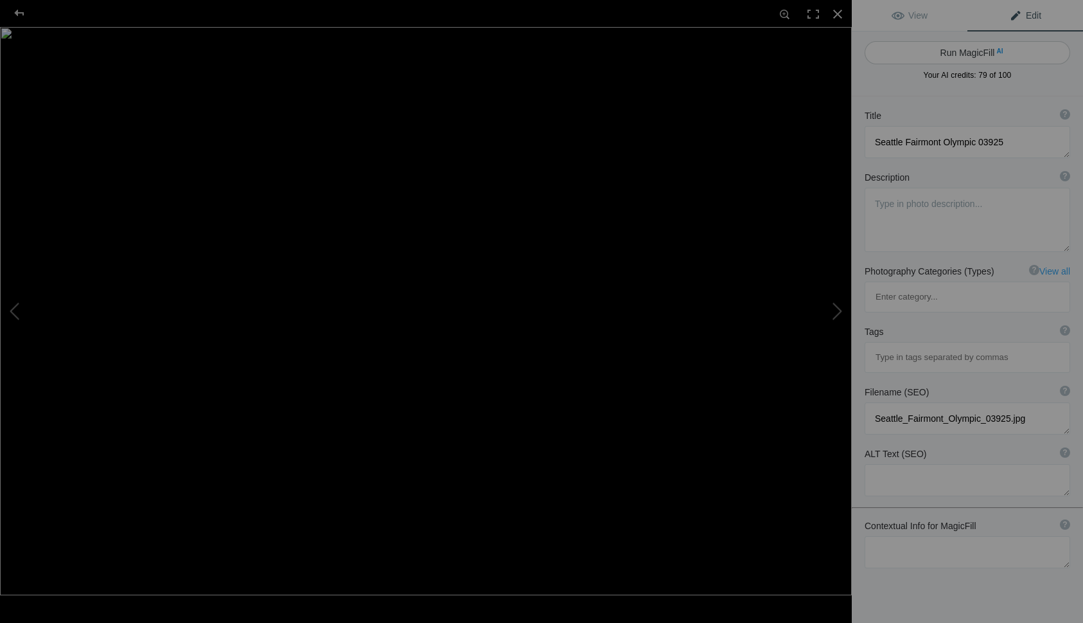
click at [946, 45] on button "Run MagicFill AI" at bounding box center [968, 52] width 206 height 23
type textarea "Stunning Evening View of the Fairmont Olympic Hotel in Seattle"
type textarea "Experience the elegance of the Fairmont Olympic Hotel, a historic landmark in S…"
type textarea "fairmont-olympic-hotel-seattle-evening.jpg"
type textarea "Evening view of the Fairmont Olympic Hotel in Seattle, showcasing its grand ent…"
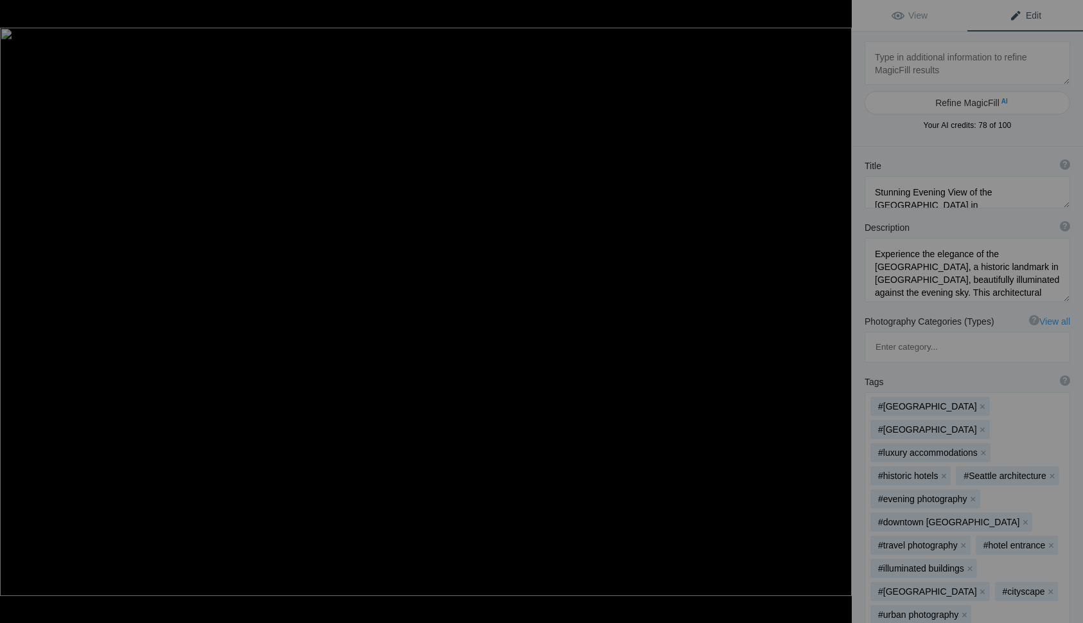
type textarea "Seattle Ferry - MV Tacoma 04229"
type textarea "Seattle_Ferry_-_MV_Tacoma_04229.jpg"
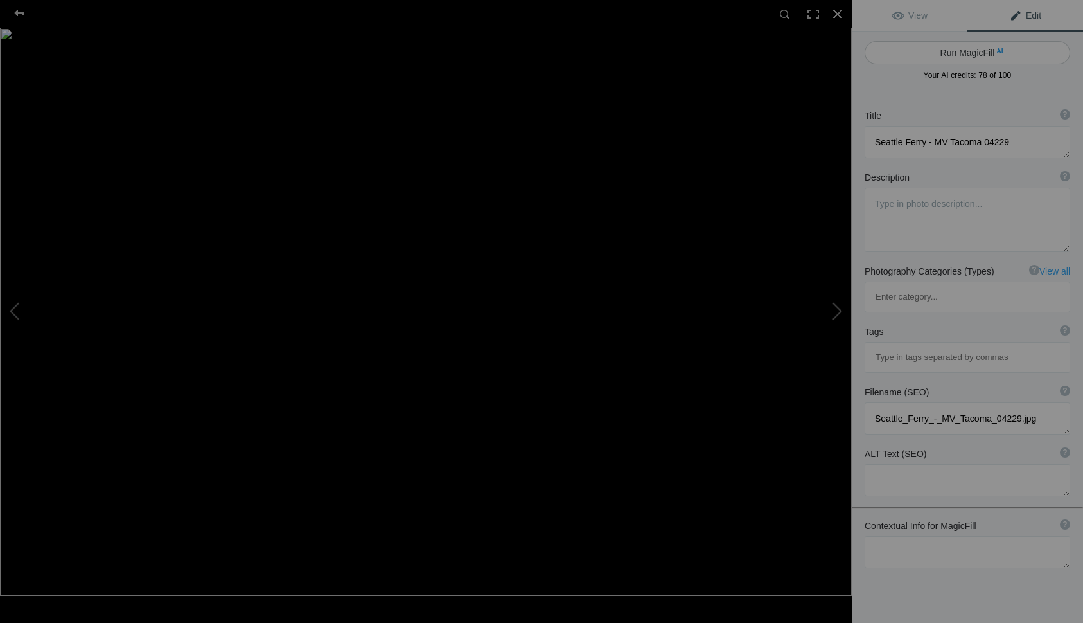
click at [964, 55] on button "Run MagicFill AI" at bounding box center [968, 52] width 206 height 23
type textarea "Seattle Ferry MV Tacoma at Sunset"
type textarea "Experience the stunning beauty of the Seattle Ferry MV Tacoma as it glides thro…"
type textarea "seattle-ferry-mv-tacoma-sunset.jpg"
type textarea "Seattle Ferry MV Tacoma navigating through calm waters at sunset, with vibrant …"
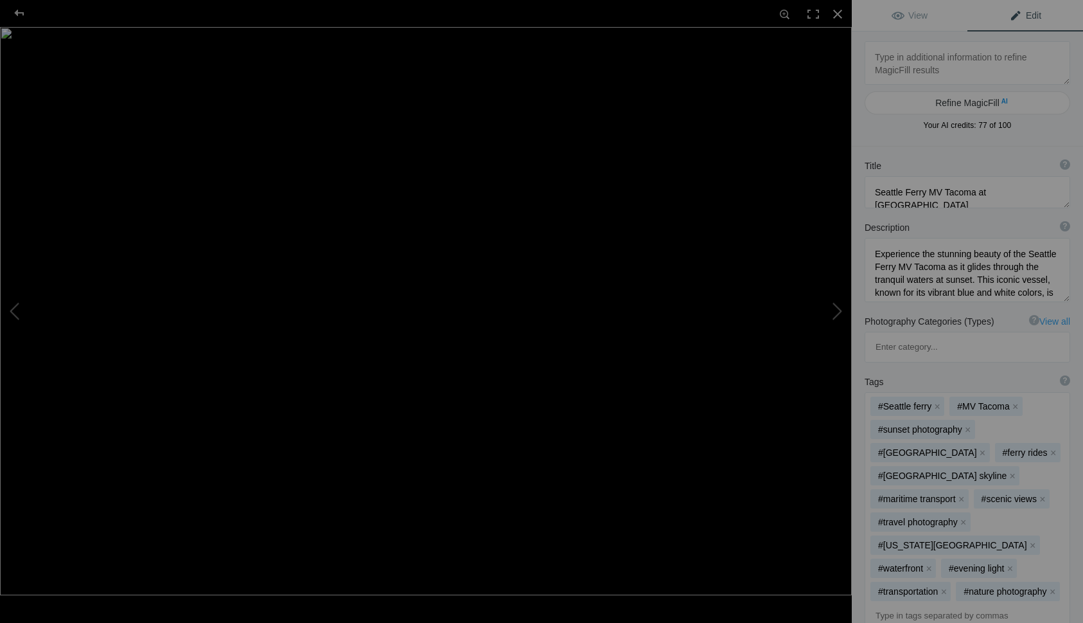
type textarea "Seattle Fireboat 04107"
type textarea "Seattle_Fireboat_04107.jpg"
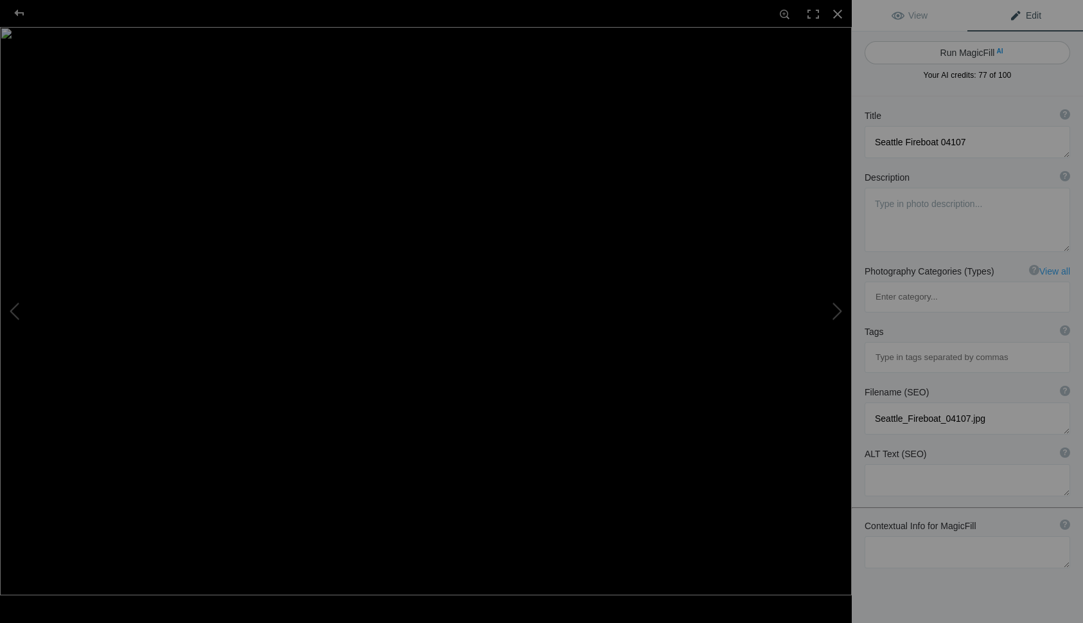
click at [951, 45] on button "Run MagicFill AI" at bounding box center [968, 52] width 206 height 23
type textarea "Seattle Fireboat Lechi at Sunset with City Skyline"
type textarea "Experience the striking beauty of Seattle's waterfront as the fireboat Lechi re…"
type textarea "seattle-fireboat-lechi-sunset.jpg"
type textarea "A Seattle fireboat named Lechi docked on the water during sunset, with the city…"
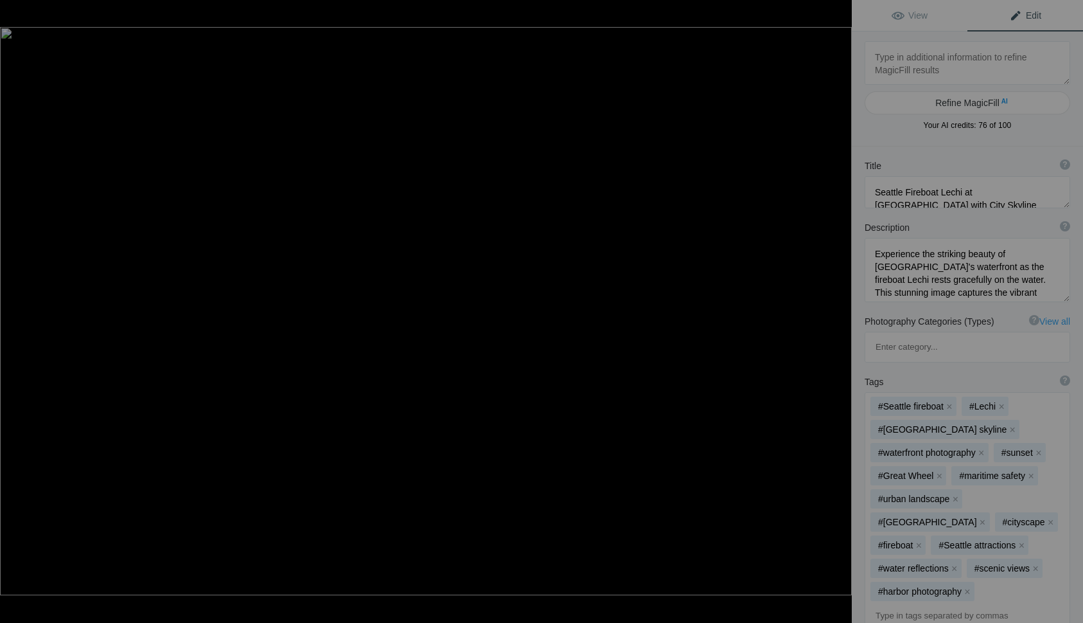
type textarea "Seattle Great Wheel 04174"
type textarea "Seattle_Great_Wheel_04174.jpg"
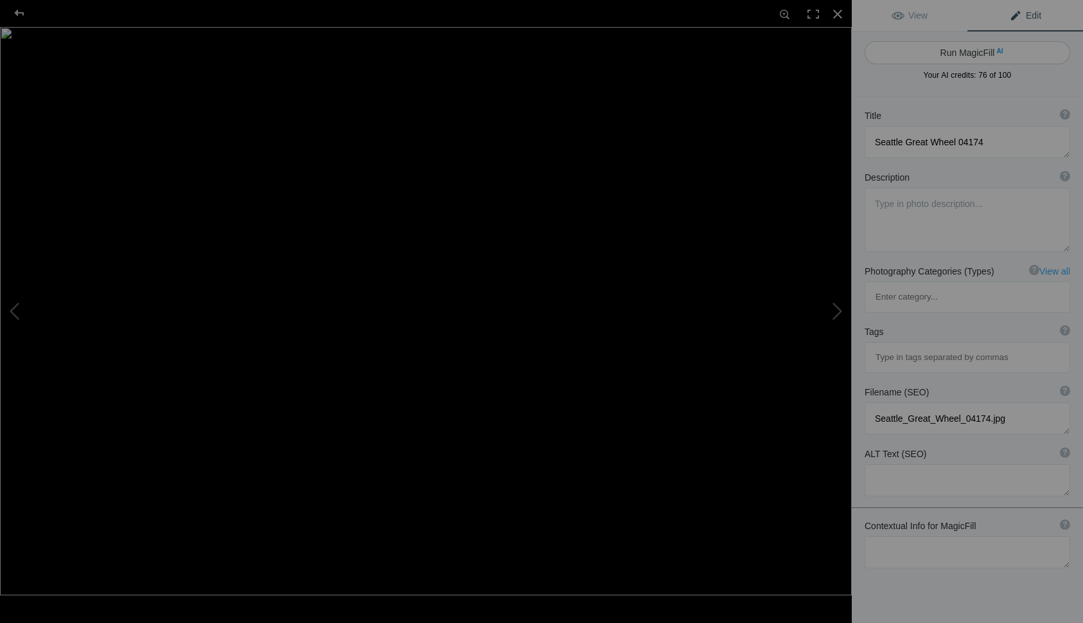
click at [948, 54] on button "Run MagicFill AI" at bounding box center [968, 52] width 206 height 23
type textarea "Seattle Great Wheel at [GEOGRAPHIC_DATA]: A Stunning View of the Waterfront"
type textarea "Experience the breathtaking beauty of the Seattle Great Wheel as it illuminates…"
type textarea "seattle-great-wheel-sunset.jpg"
type textarea "The Seattle Great Wheel illuminated at sunset, with colorful skies and waterfro…"
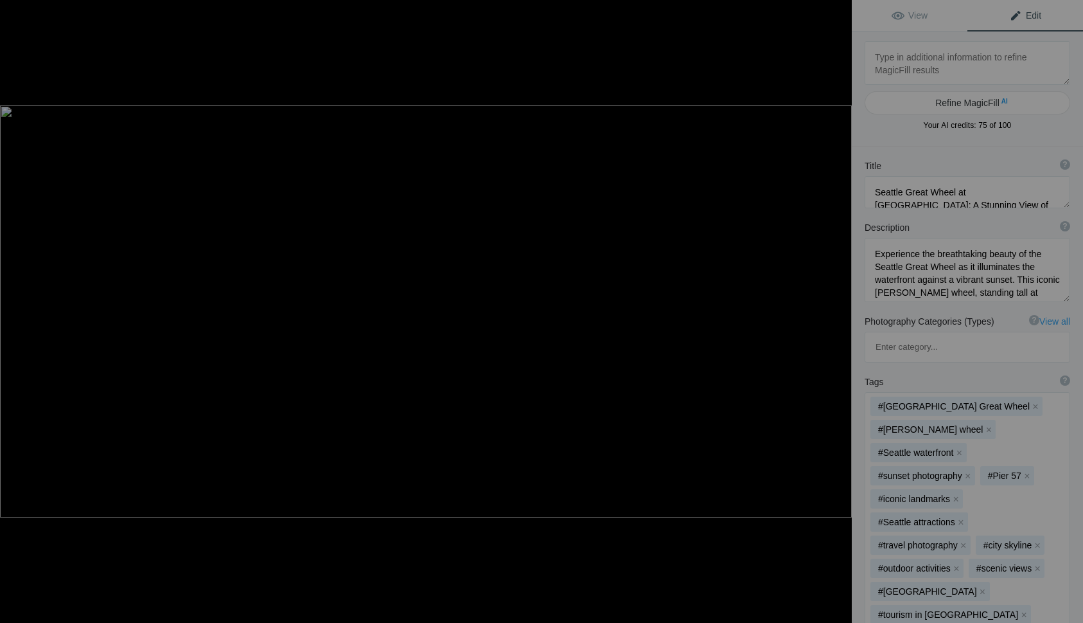
type textarea "Seattle Stadiums 03489"
type textarea "Seattle_Stadiums_03489.jpg"
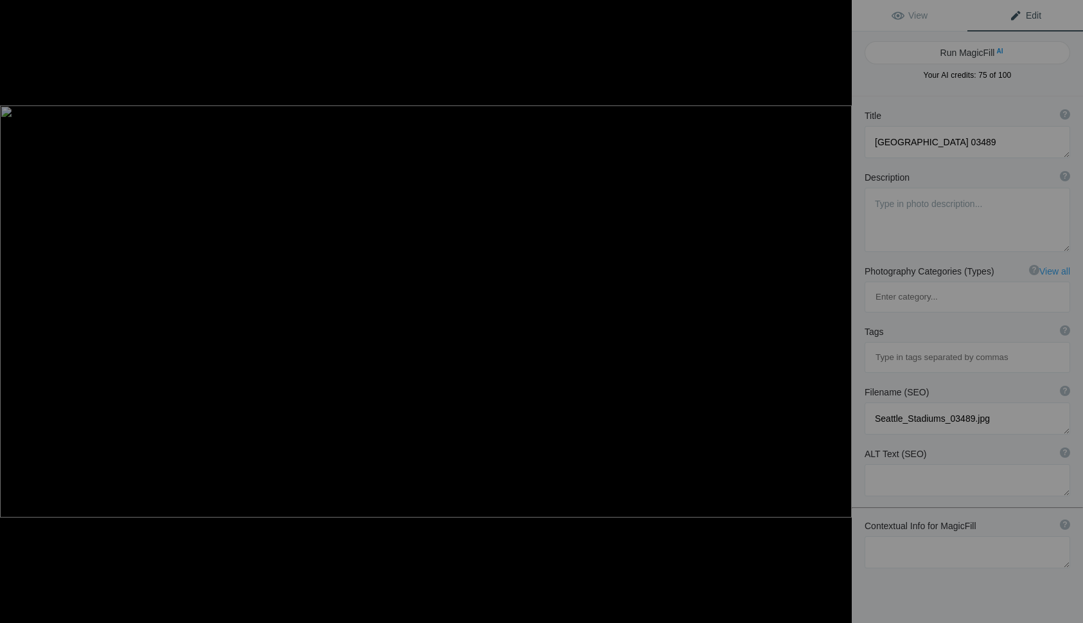
click at [948, 54] on button "Run MagicFill AI" at bounding box center [968, 52] width 206 height 23
click at [950, 52] on button "Run MagicFill AI" at bounding box center [968, 52] width 206 height 23
click at [838, 13] on div at bounding box center [838, 14] width 28 height 28
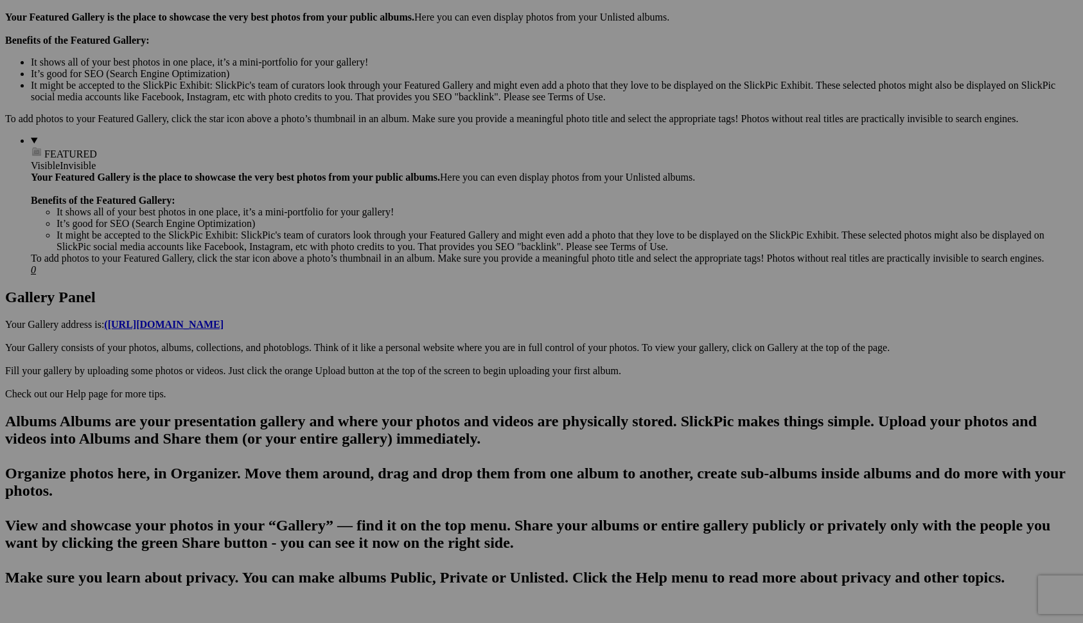
scroll to position [389, 0]
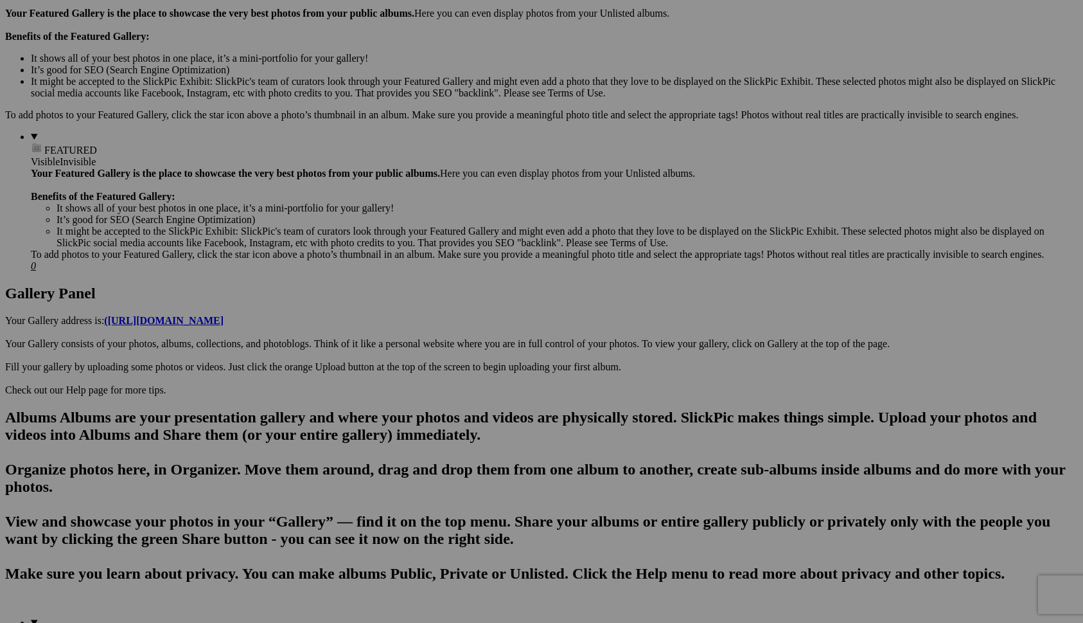
click at [456, 399] on span "Yes" at bounding box center [448, 395] width 15 height 11
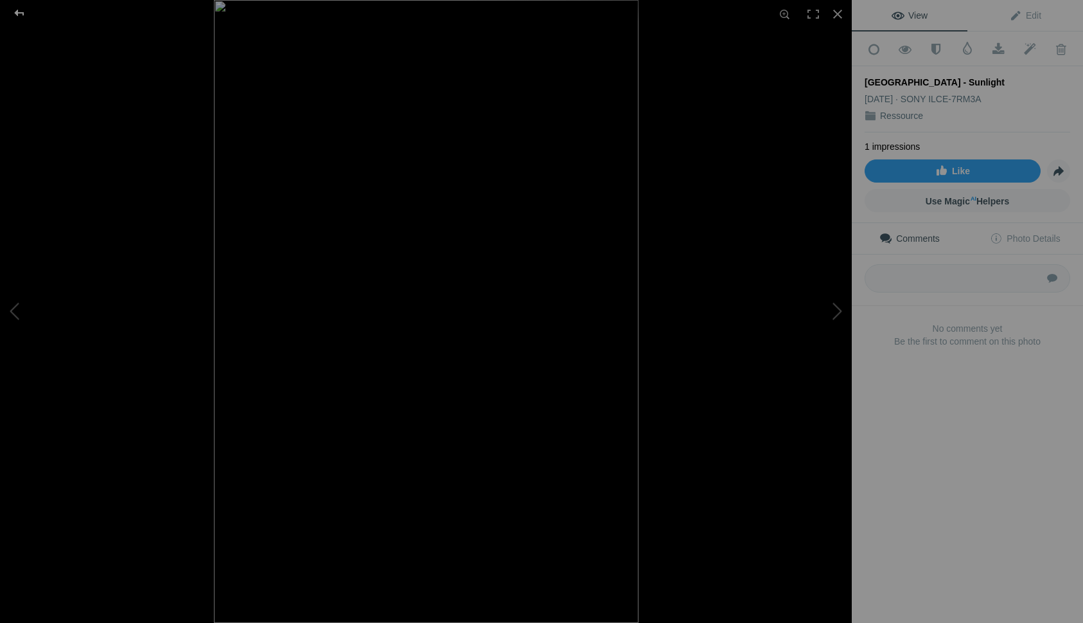
click at [22, 13] on div at bounding box center [19, 13] width 46 height 26
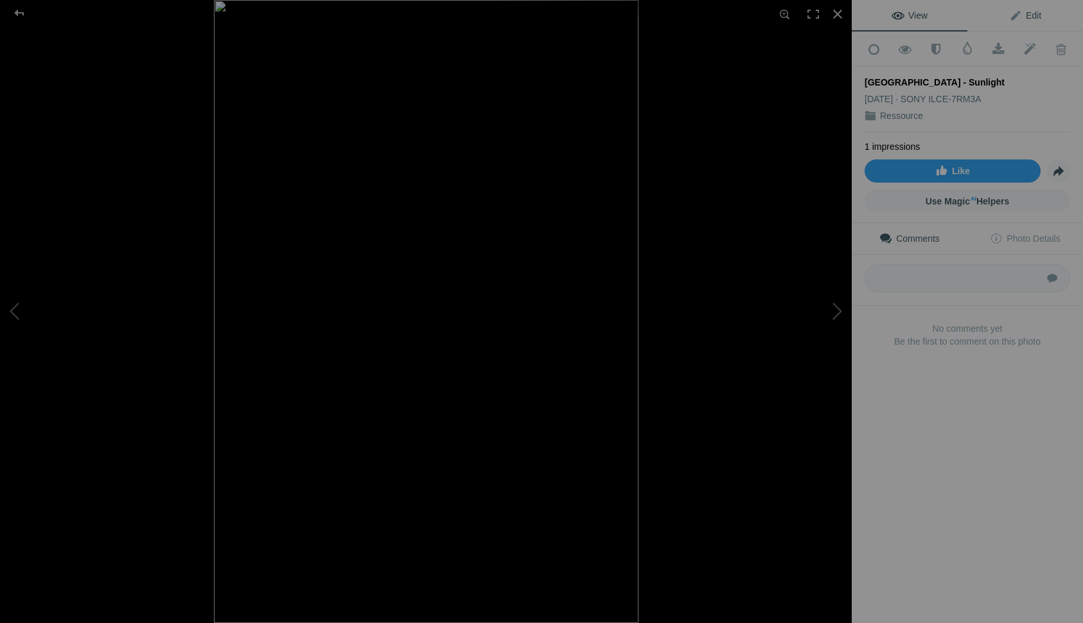
click at [1027, 20] on span "Edit" at bounding box center [1025, 15] width 32 height 10
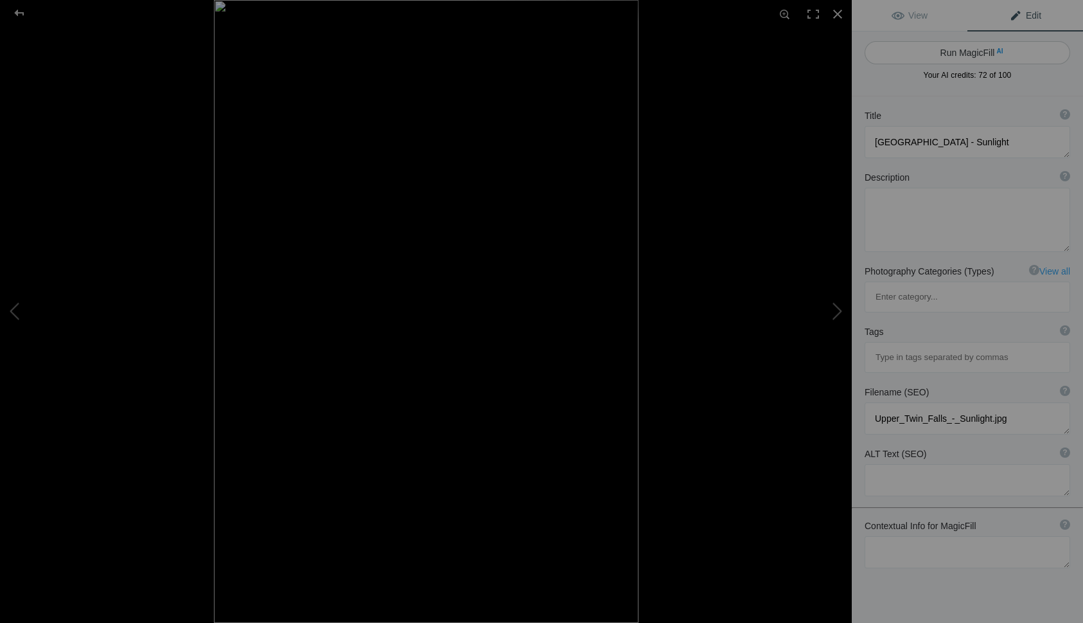
click at [960, 57] on button "Run MagicFill AI" at bounding box center [968, 52] width 206 height 23
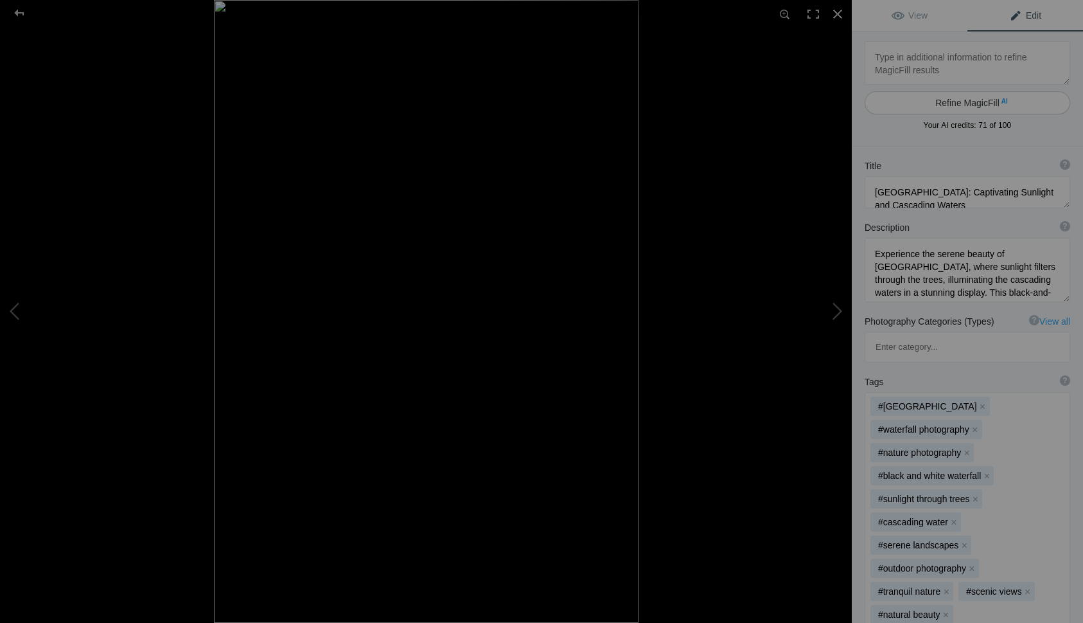
click at [946, 103] on button "Refine MagicFill AI" at bounding box center [968, 102] width 206 height 23
click at [836, 16] on div at bounding box center [838, 14] width 28 height 28
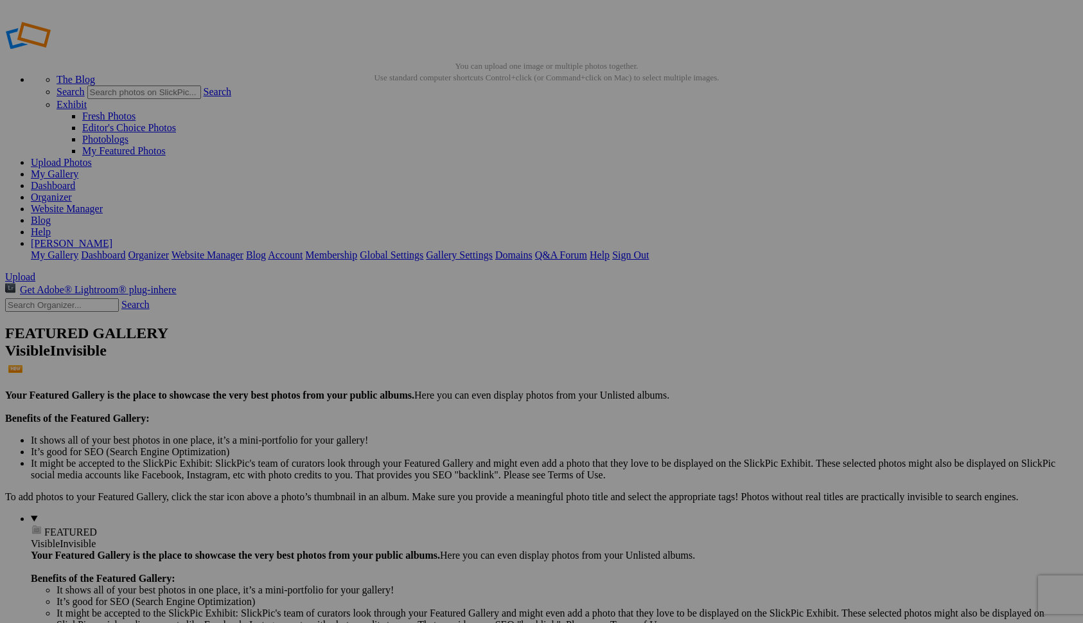
scroll to position [0, 0]
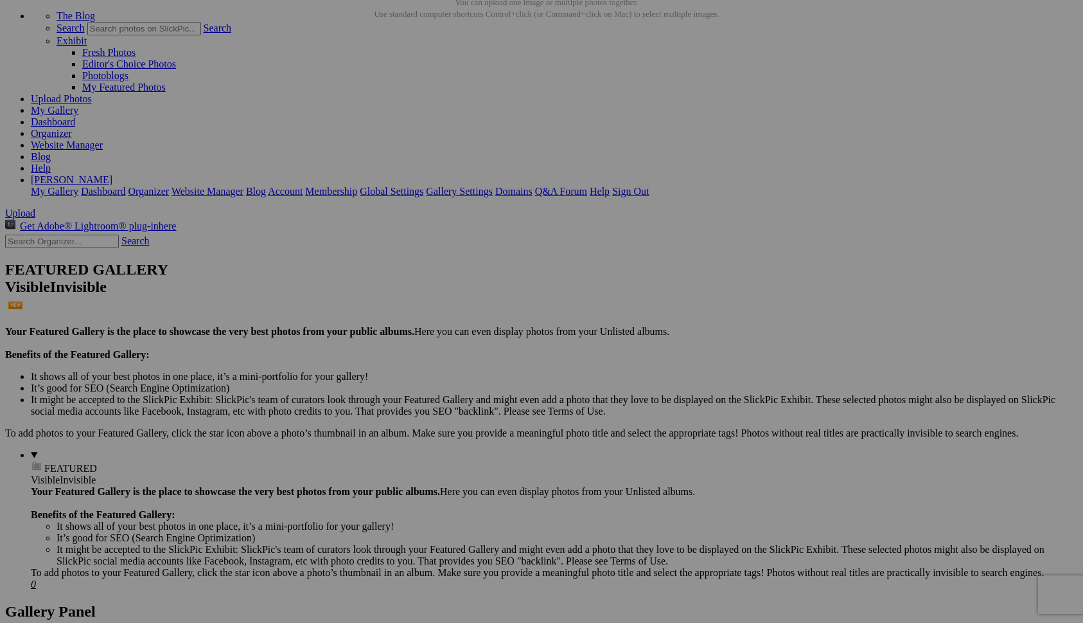
scroll to position [77, 0]
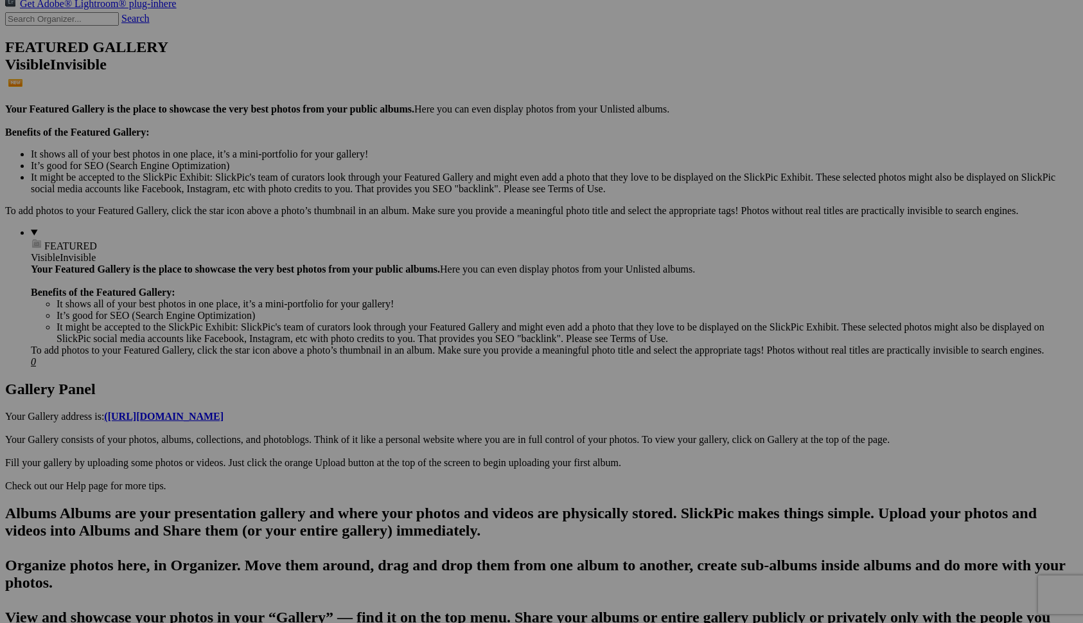
scroll to position [294, 0]
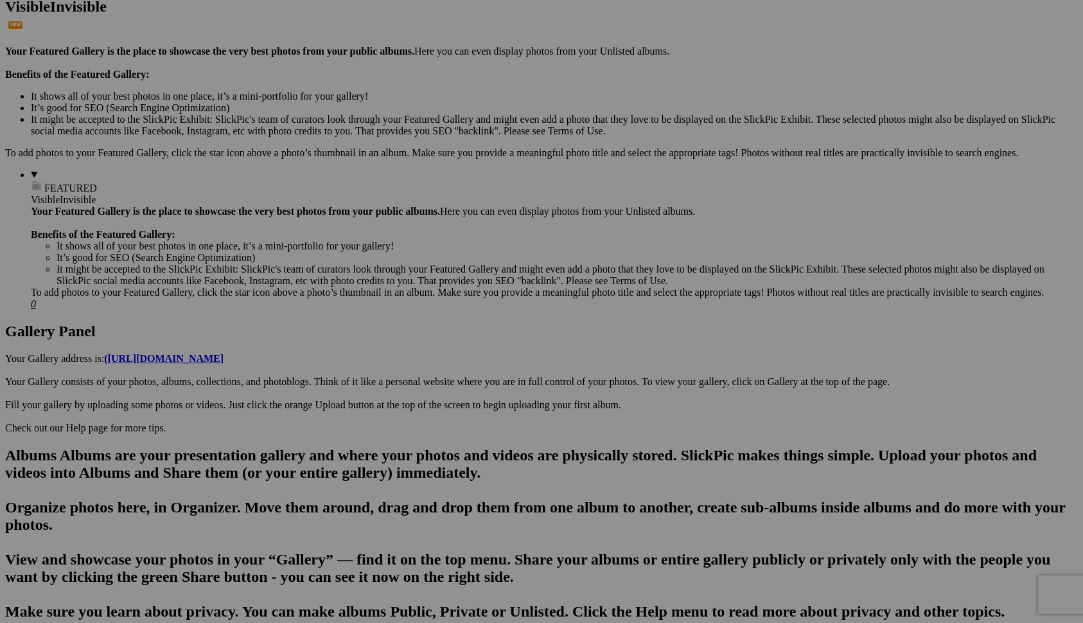
scroll to position [389, 0]
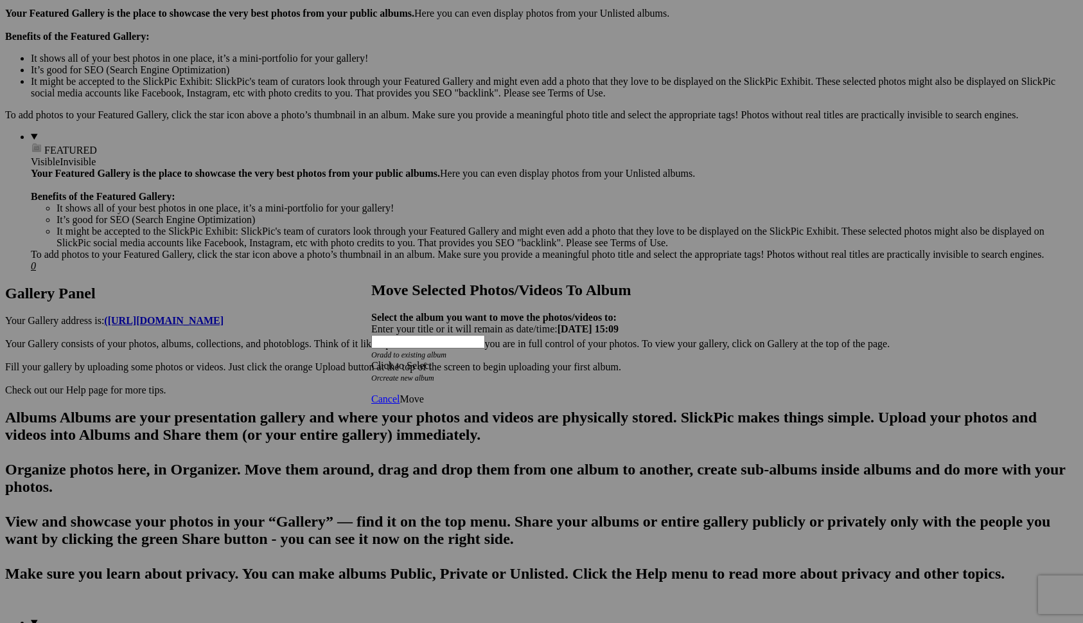
click at [434, 373] on link "create new album" at bounding box center [407, 377] width 55 height 9
click at [438, 323] on div "Enter your title or it will remain as date/time: 2025-09-26 15:09" at bounding box center [541, 329] width 341 height 12
click at [423, 369] on span "Move" at bounding box center [412, 363] width 24 height 11
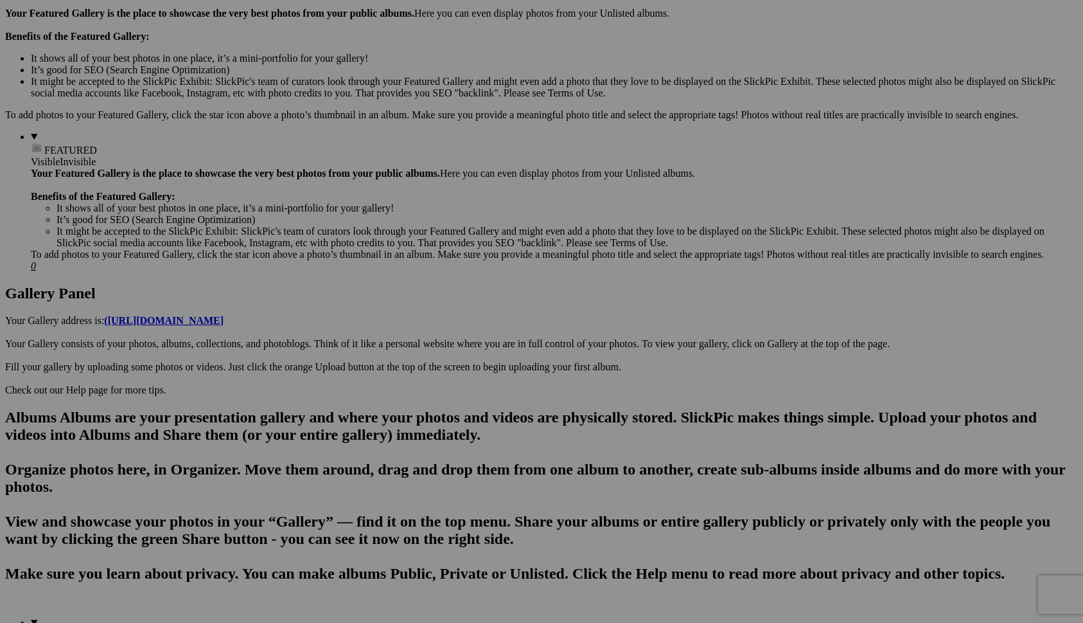
scroll to position [0, 0]
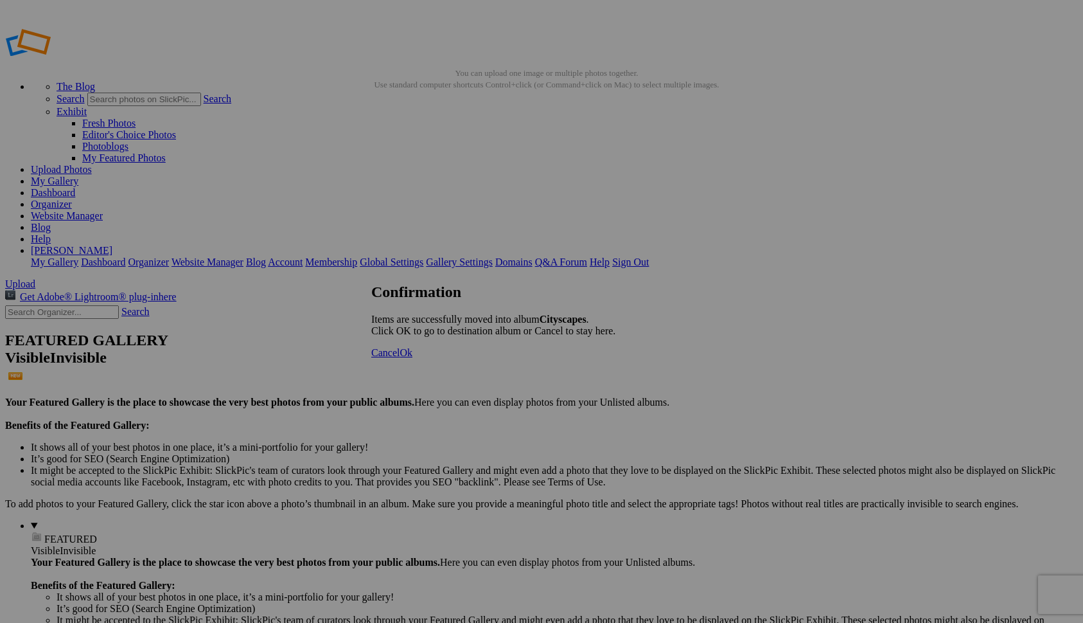
click at [400, 358] on span "Cancel" at bounding box center [385, 352] width 28 height 11
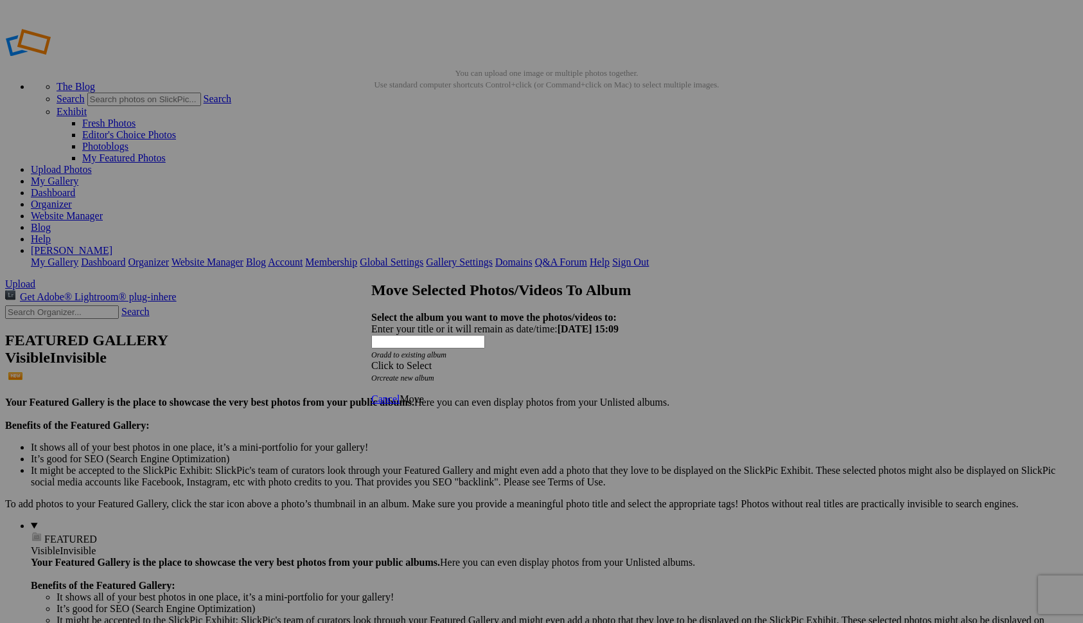
click at [571, 360] on div "Click to Select" at bounding box center [541, 366] width 341 height 12
click at [470, 355] on link "Cityscapes" at bounding box center [448, 349] width 44 height 11
click at [423, 393] on span "Move" at bounding box center [412, 398] width 24 height 11
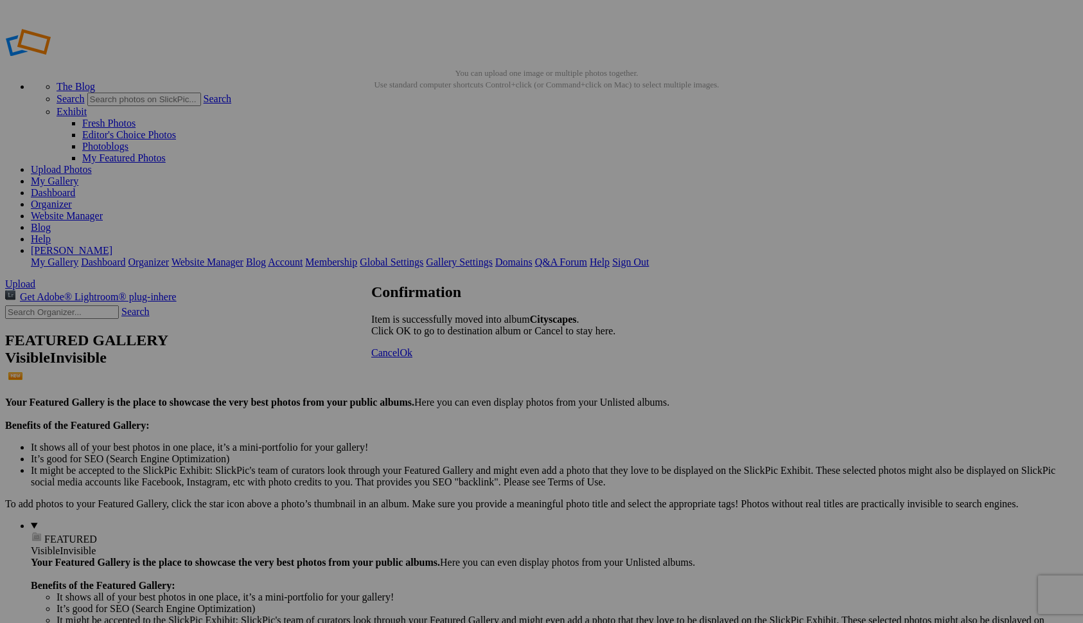
click at [412, 358] on span "Ok" at bounding box center [406, 352] width 13 height 11
drag, startPoint x: 481, startPoint y: 520, endPoint x: 317, endPoint y: 165, distance: 390.7
drag, startPoint x: 717, startPoint y: 376, endPoint x: 461, endPoint y: 173, distance: 327.0
drag, startPoint x: 472, startPoint y: 373, endPoint x: 537, endPoint y: 157, distance: 225.0
drag, startPoint x: 465, startPoint y: 515, endPoint x: 665, endPoint y: 170, distance: 399.0
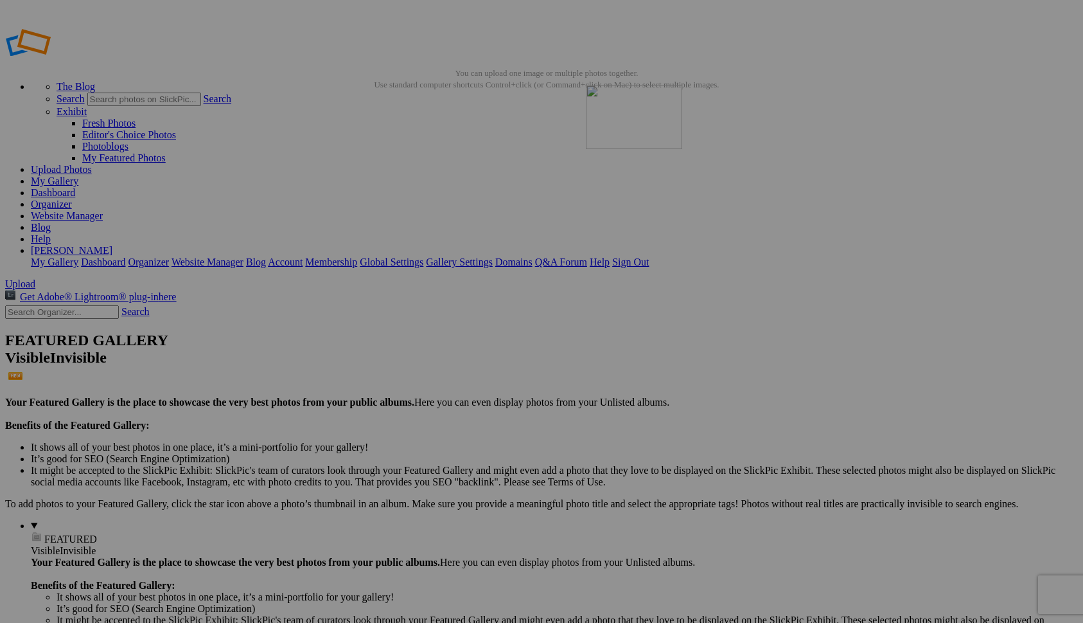
drag, startPoint x: 817, startPoint y: 356, endPoint x: 771, endPoint y: 170, distance: 192.0
drag, startPoint x: 714, startPoint y: 513, endPoint x: 684, endPoint y: 165, distance: 348.9
drag, startPoint x: 957, startPoint y: 360, endPoint x: 196, endPoint y: 321, distance: 762.3
drag, startPoint x: 702, startPoint y: 343, endPoint x: 313, endPoint y: 315, distance: 389.7
drag, startPoint x: 255, startPoint y: 523, endPoint x: 444, endPoint y: 339, distance: 264.0
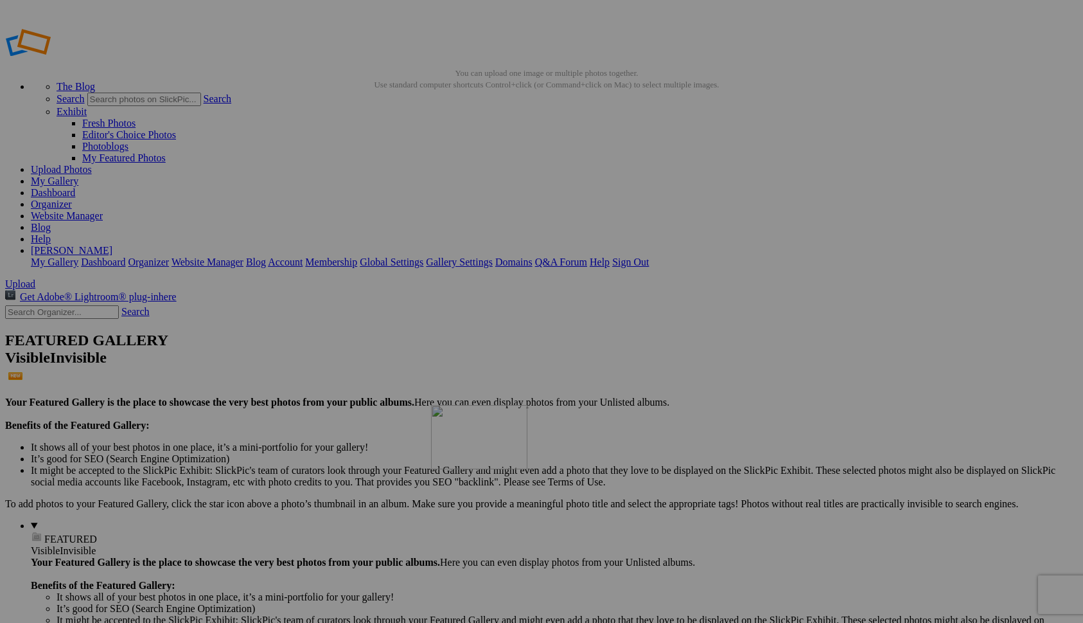
drag, startPoint x: 248, startPoint y: 519, endPoint x: 583, endPoint y: 497, distance: 336.1
drag, startPoint x: 479, startPoint y: 527, endPoint x: 562, endPoint y: 335, distance: 209.5
drag, startPoint x: 928, startPoint y: 352, endPoint x: 781, endPoint y: 327, distance: 149.9
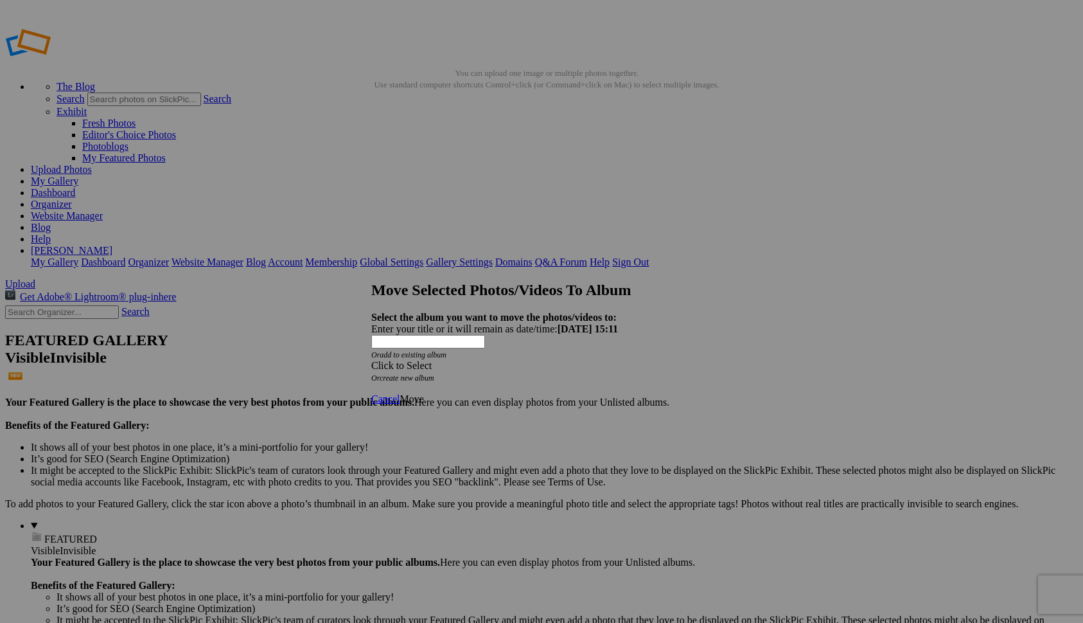
click at [433, 373] on link "create new album" at bounding box center [407, 377] width 55 height 9
click at [438, 323] on div "Enter your title or it will remain as date/time: 2025-09-26 15:11" at bounding box center [541, 329] width 341 height 12
type input "Naturescapes"
click at [423, 369] on span "Move" at bounding box center [412, 363] width 24 height 11
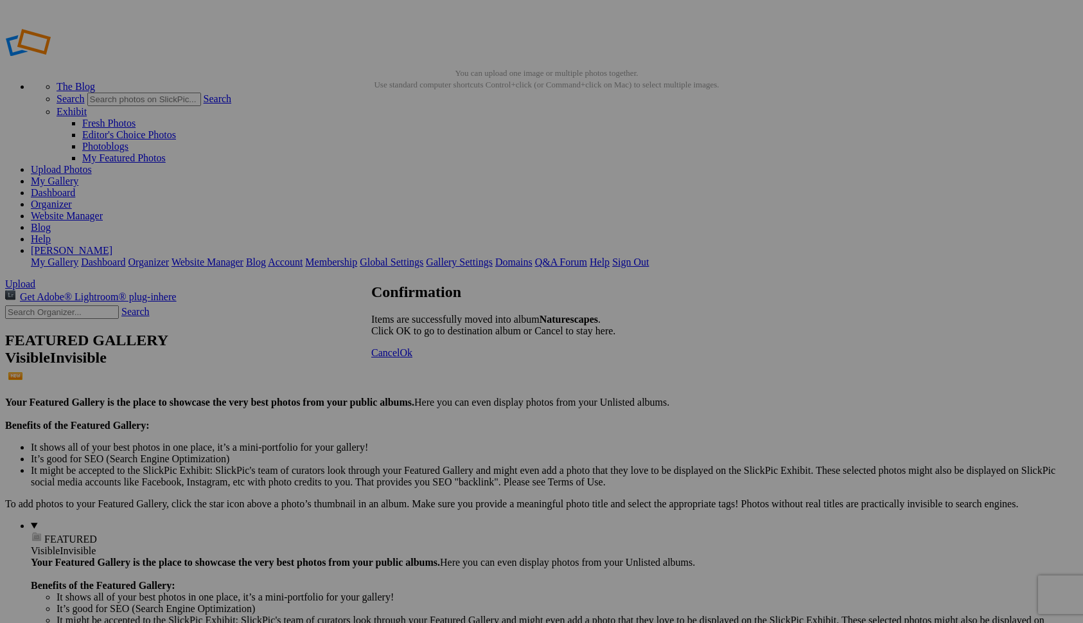
click at [400, 358] on span "Cancel" at bounding box center [385, 352] width 28 height 11
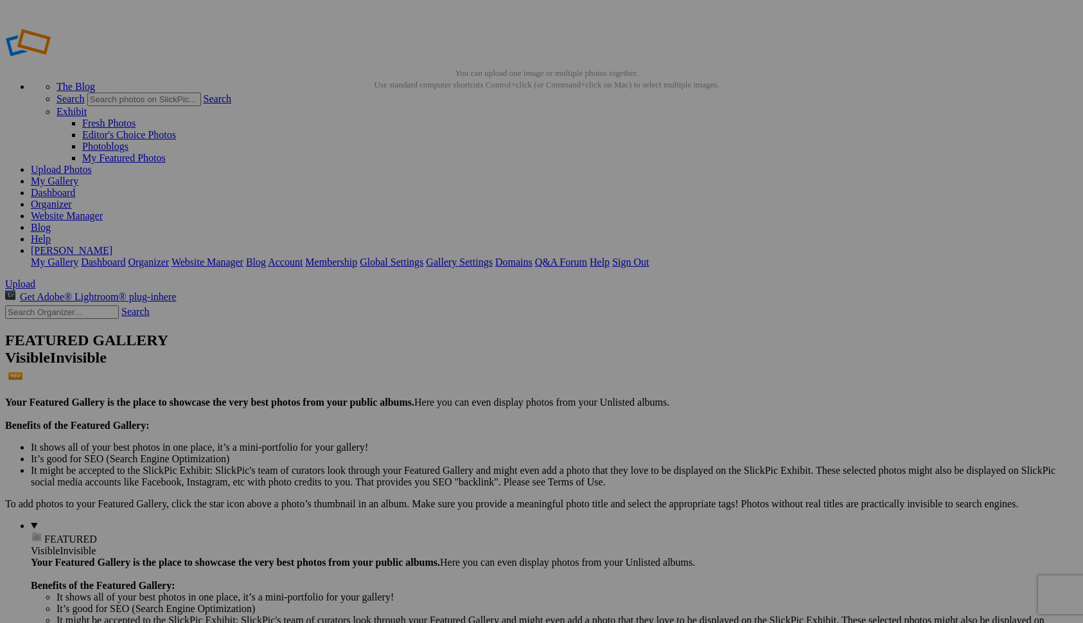
type input "Historical Landmarks"
drag, startPoint x: 480, startPoint y: 186, endPoint x: 208, endPoint y: 323, distance: 304.3
drag, startPoint x: 610, startPoint y: 190, endPoint x: 448, endPoint y: 159, distance: 164.3
drag, startPoint x: 844, startPoint y: 193, endPoint x: 313, endPoint y: 162, distance: 532.3
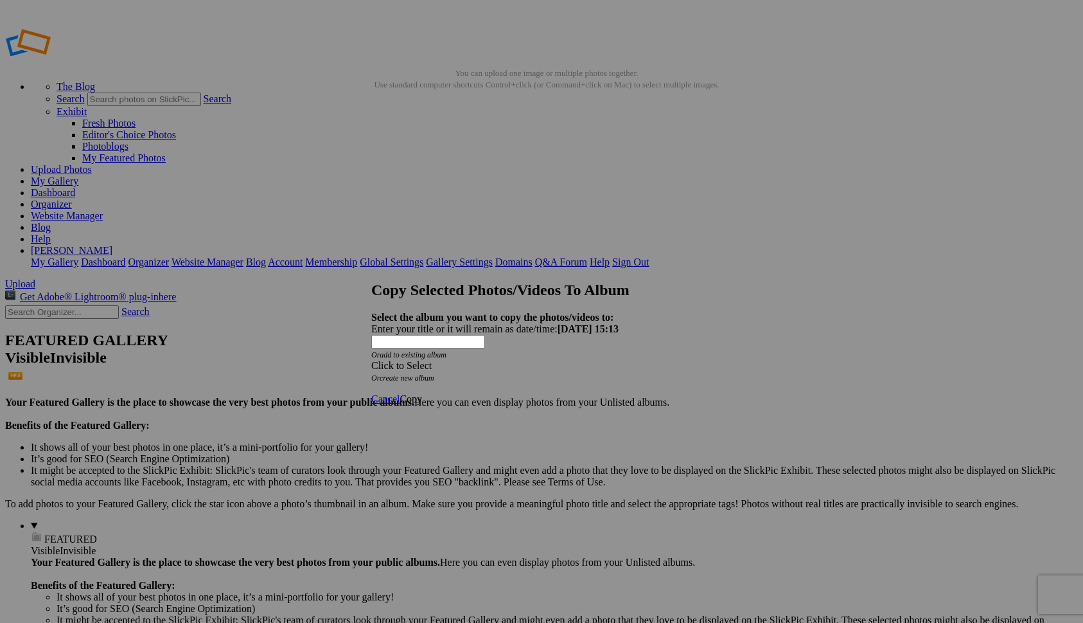
click at [434, 373] on icon "Or create new album" at bounding box center [402, 377] width 63 height 9
click at [434, 373] on link "create new album" at bounding box center [407, 377] width 55 height 9
click at [447, 323] on div "Enter your title or it will remain as date/time: 2025-09-26 15:13" at bounding box center [541, 329] width 341 height 12
type input "Homepage"
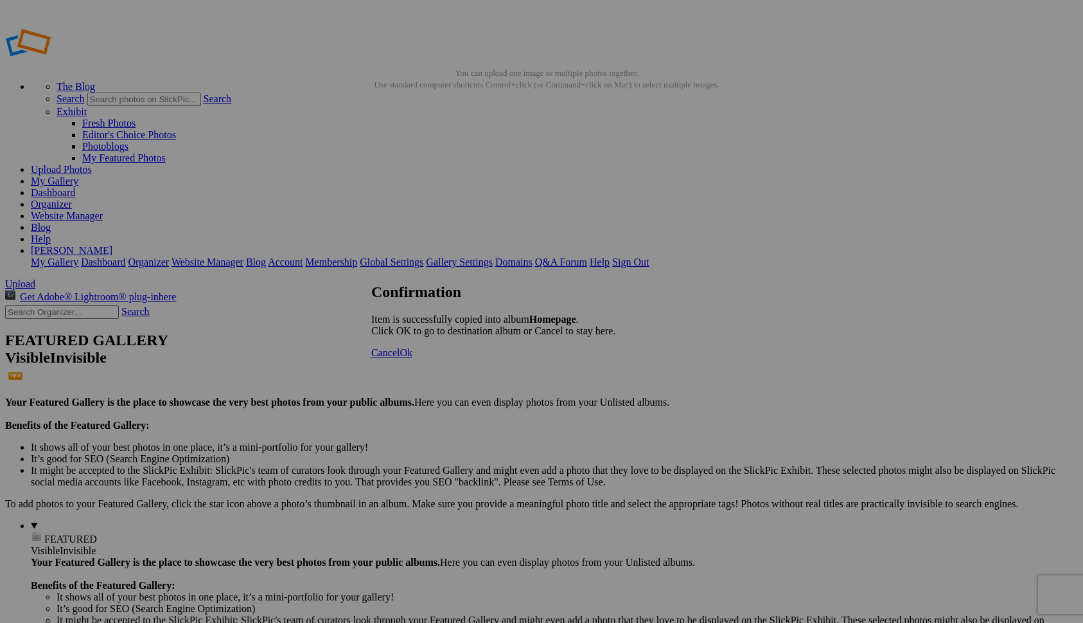
click at [400, 358] on span "Cancel" at bounding box center [385, 352] width 28 height 11
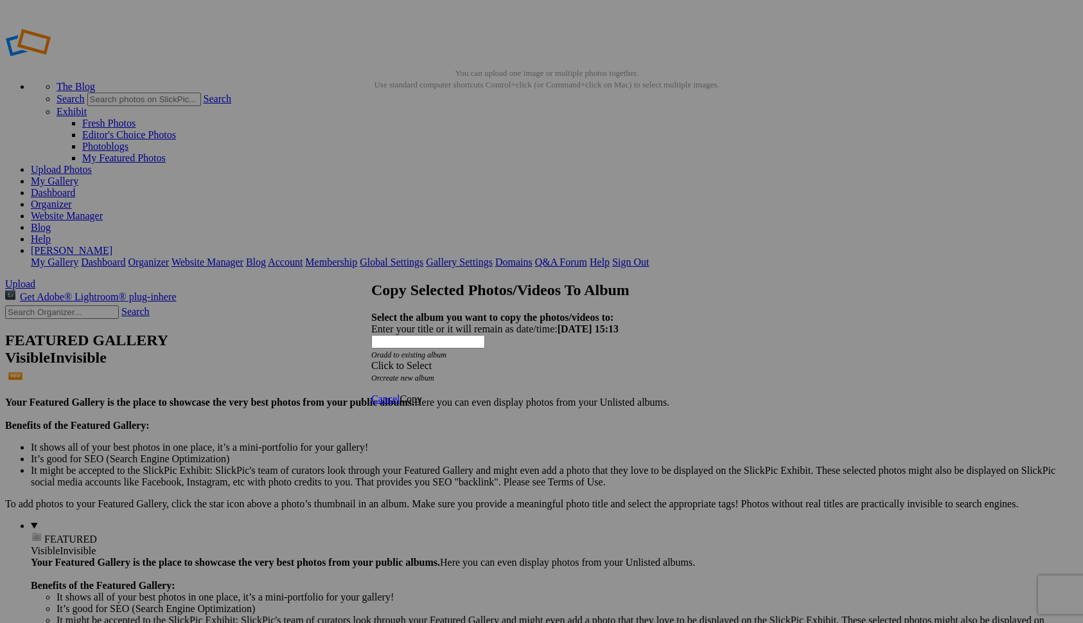
click at [532, 360] on div "Click to Select" at bounding box center [541, 366] width 341 height 12
click at [457, 355] on link "Homepage" at bounding box center [448, 349] width 44 height 11
click at [422, 393] on span "Copy" at bounding box center [411, 398] width 22 height 11
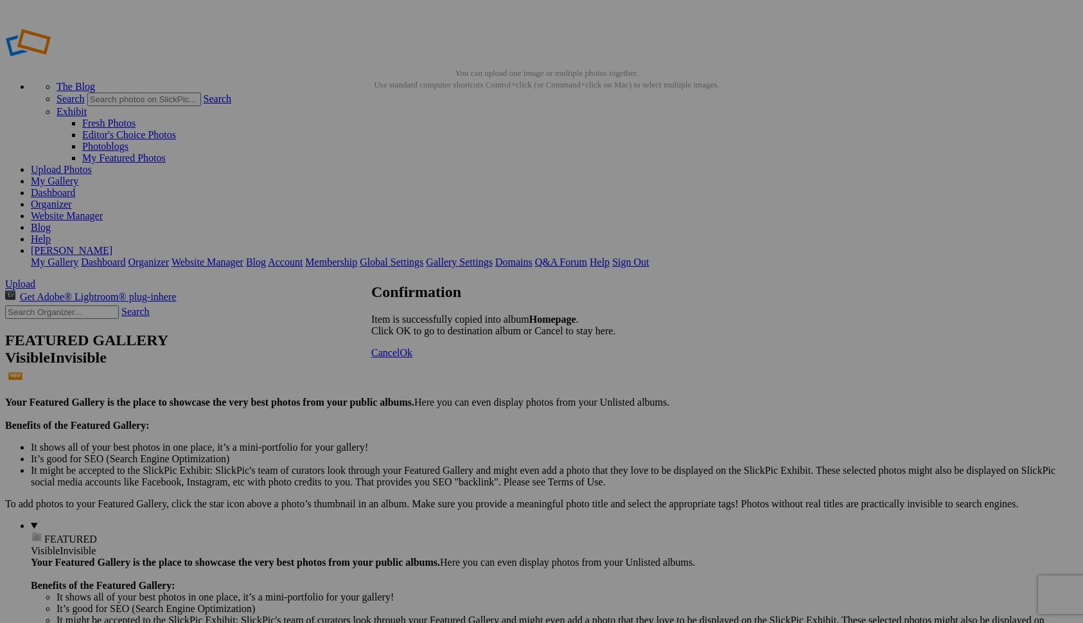
click at [412, 358] on span "Ok" at bounding box center [406, 352] width 13 height 11
drag, startPoint x: 493, startPoint y: 206, endPoint x: 315, endPoint y: 166, distance: 183.0
drag, startPoint x: 704, startPoint y: 195, endPoint x: 534, endPoint y: 147, distance: 176.8
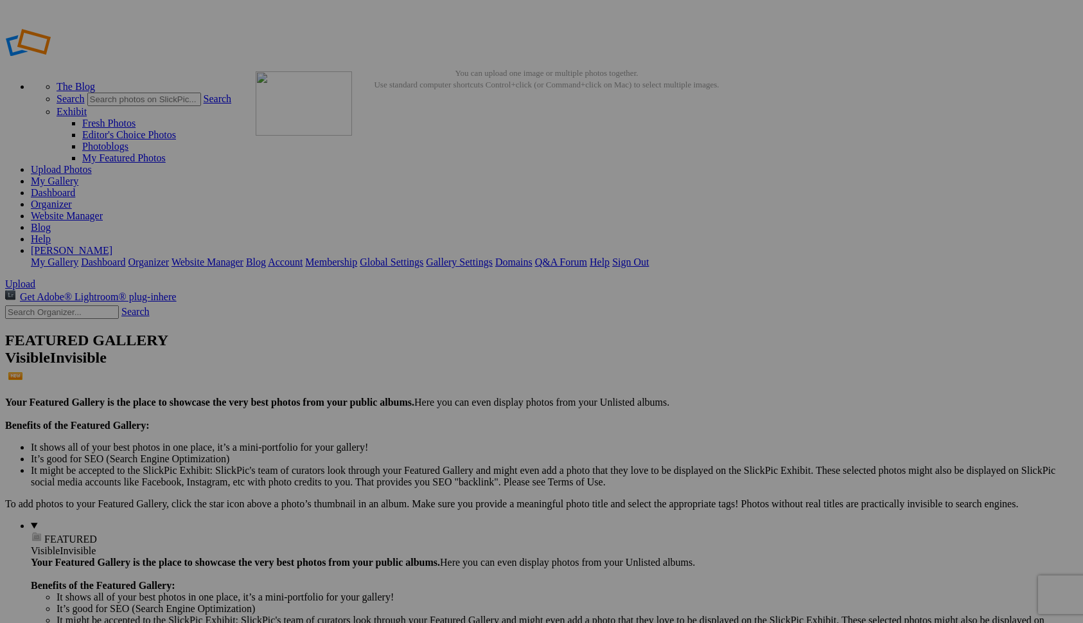
drag, startPoint x: 595, startPoint y: 183, endPoint x: 442, endPoint y: 163, distance: 154.3
drag, startPoint x: 707, startPoint y: 182, endPoint x: 556, endPoint y: 173, distance: 151.3
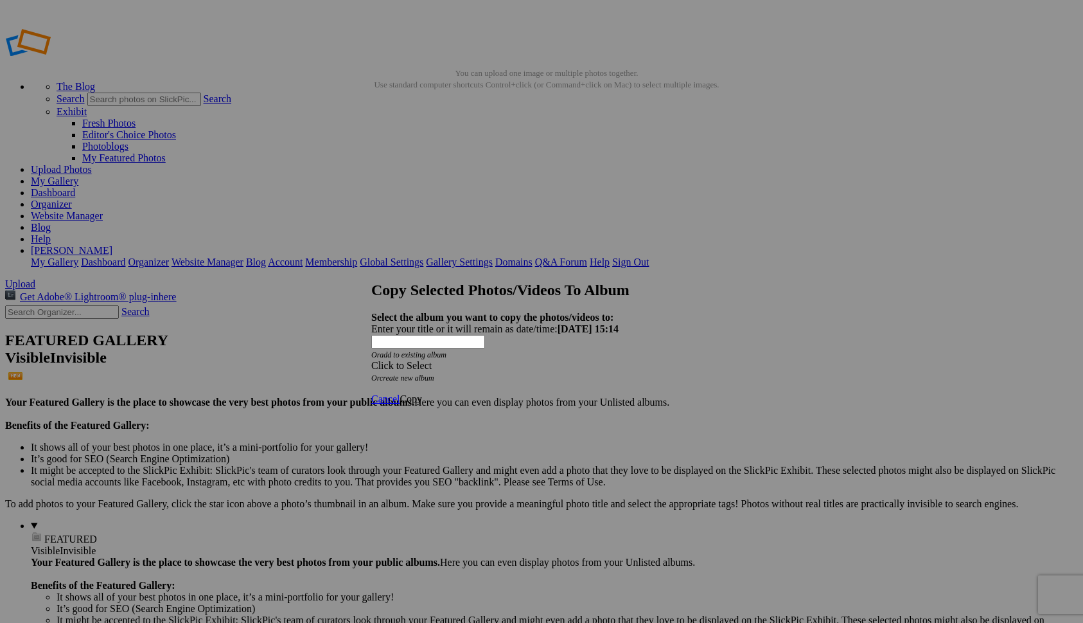
click at [531, 360] on div "Click to Select" at bounding box center [541, 366] width 341 height 12
click at [470, 355] on link "Homepage" at bounding box center [448, 349] width 44 height 11
click at [422, 393] on span "Copy" at bounding box center [411, 398] width 22 height 11
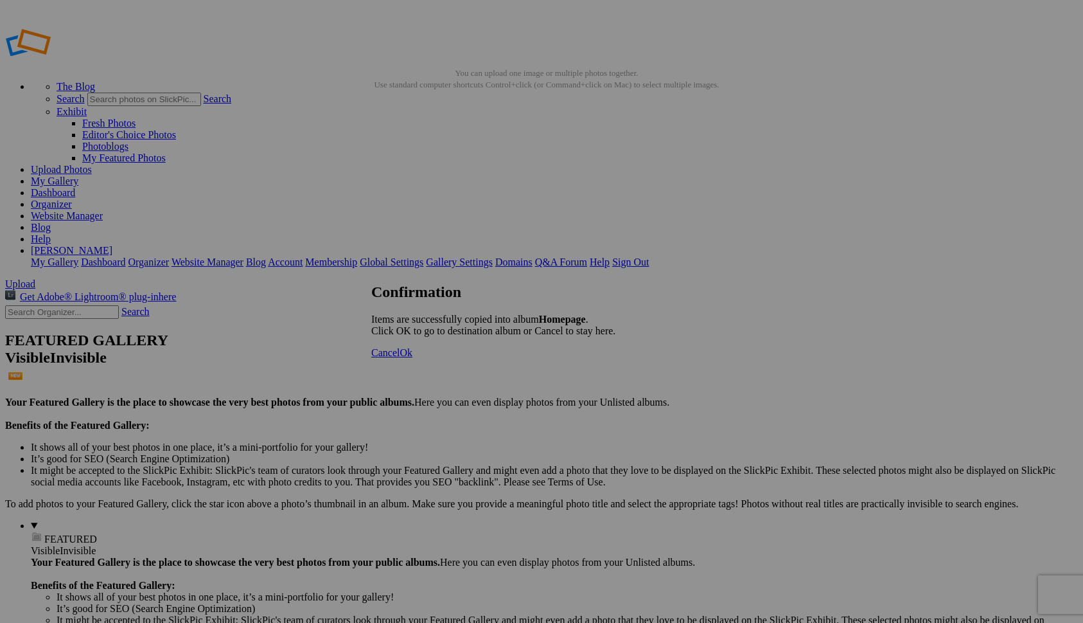
click at [412, 358] on link "Ok" at bounding box center [406, 352] width 13 height 11
drag, startPoint x: 600, startPoint y: 192, endPoint x: 316, endPoint y: 159, distance: 285.9
click at [103, 210] on link "Website Manager" at bounding box center [67, 215] width 72 height 11
